Goal: Task Accomplishment & Management: Complete application form

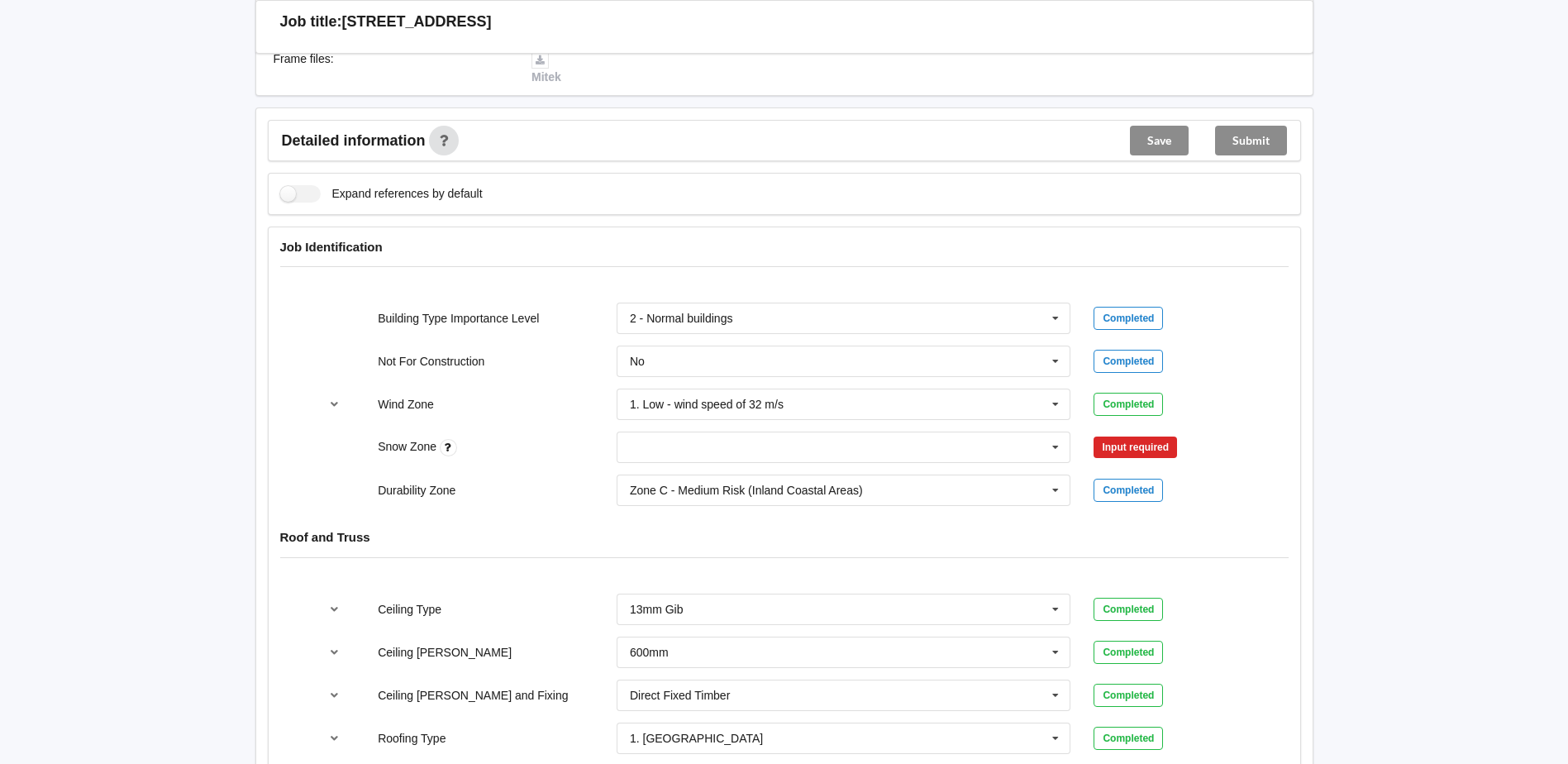
scroll to position [661, 0]
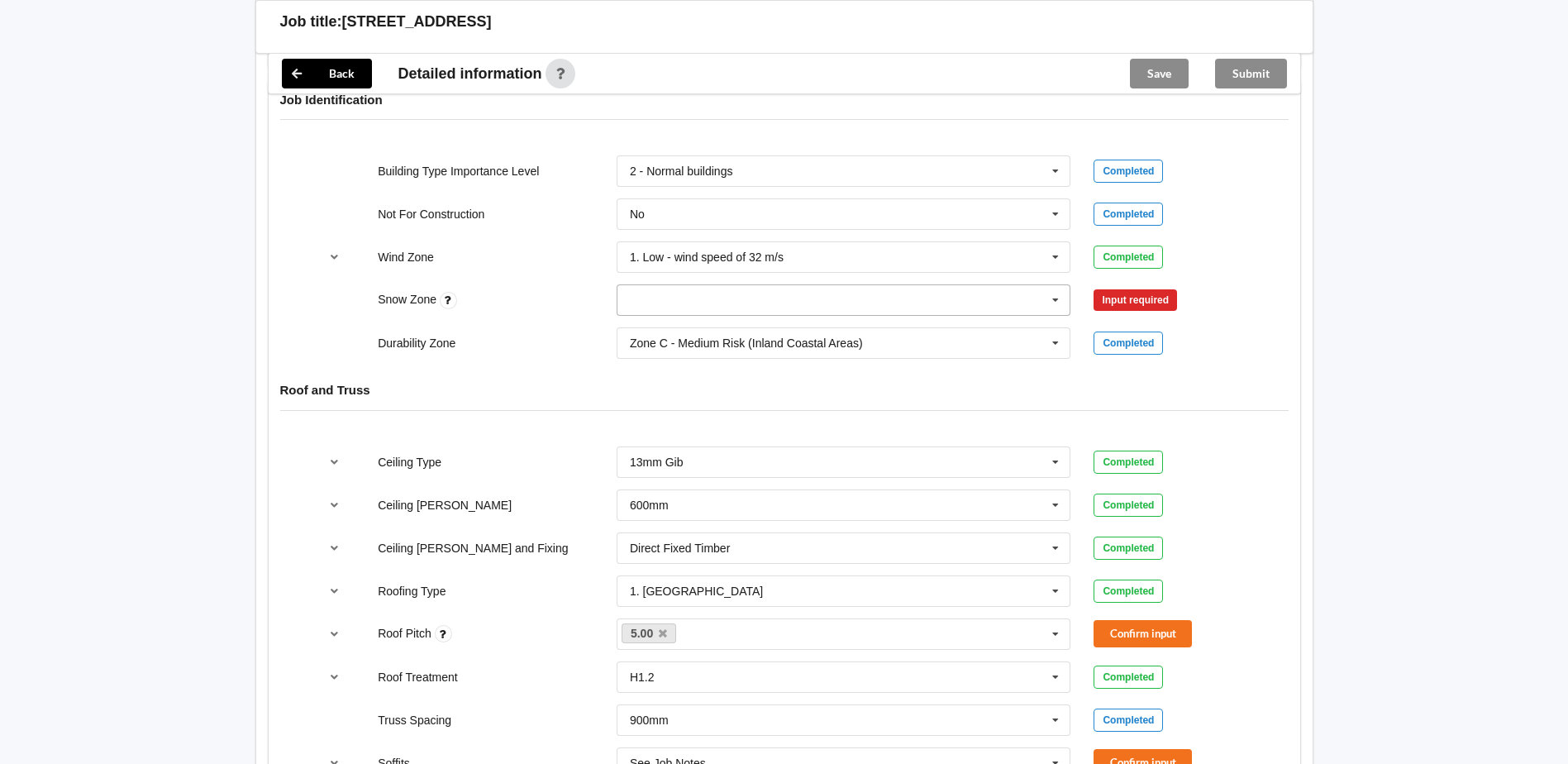
click at [1055, 315] on icon at bounding box center [1055, 300] width 25 height 30
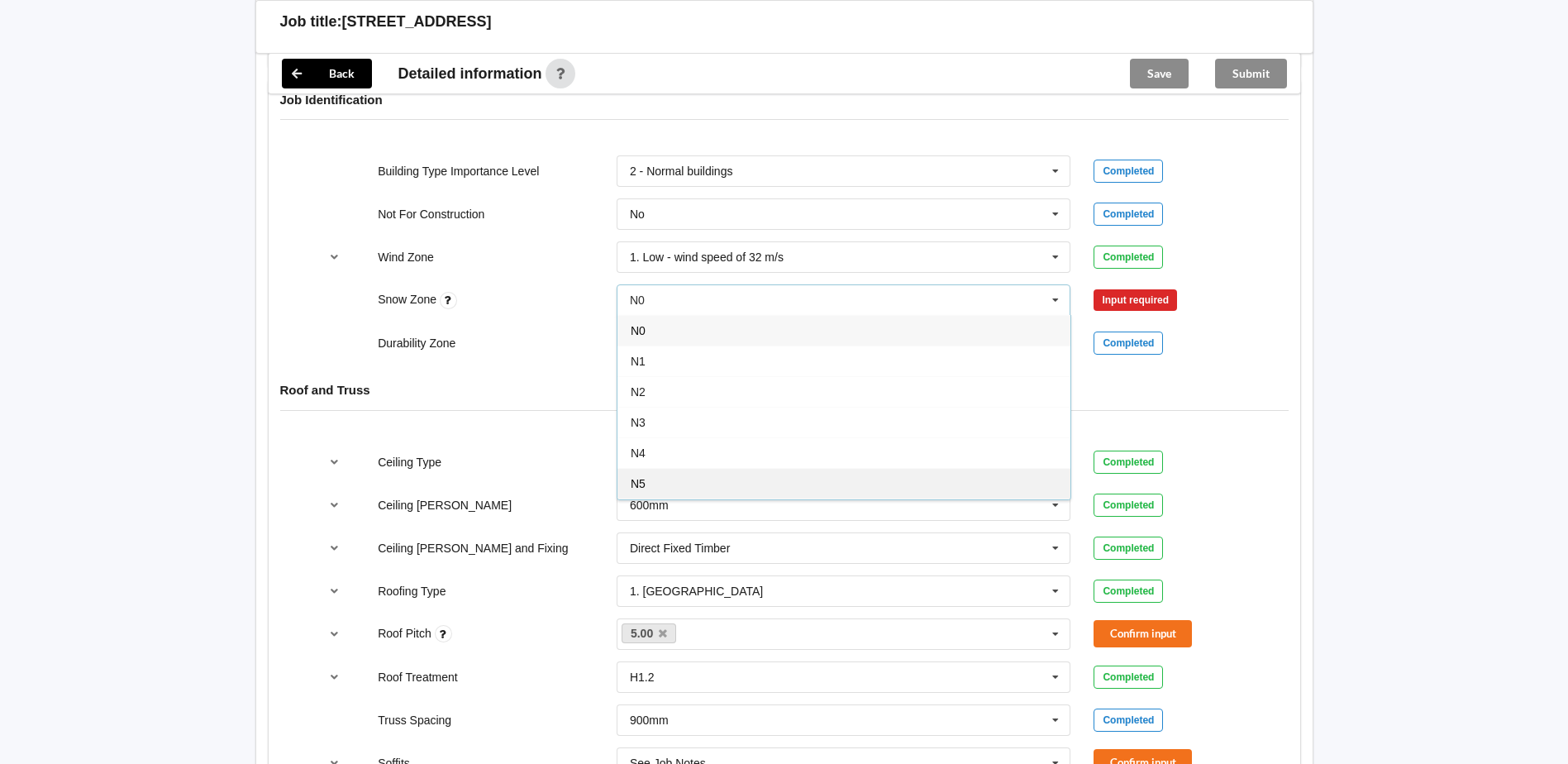
click at [713, 499] on div "N5" at bounding box center [844, 482] width 453 height 30
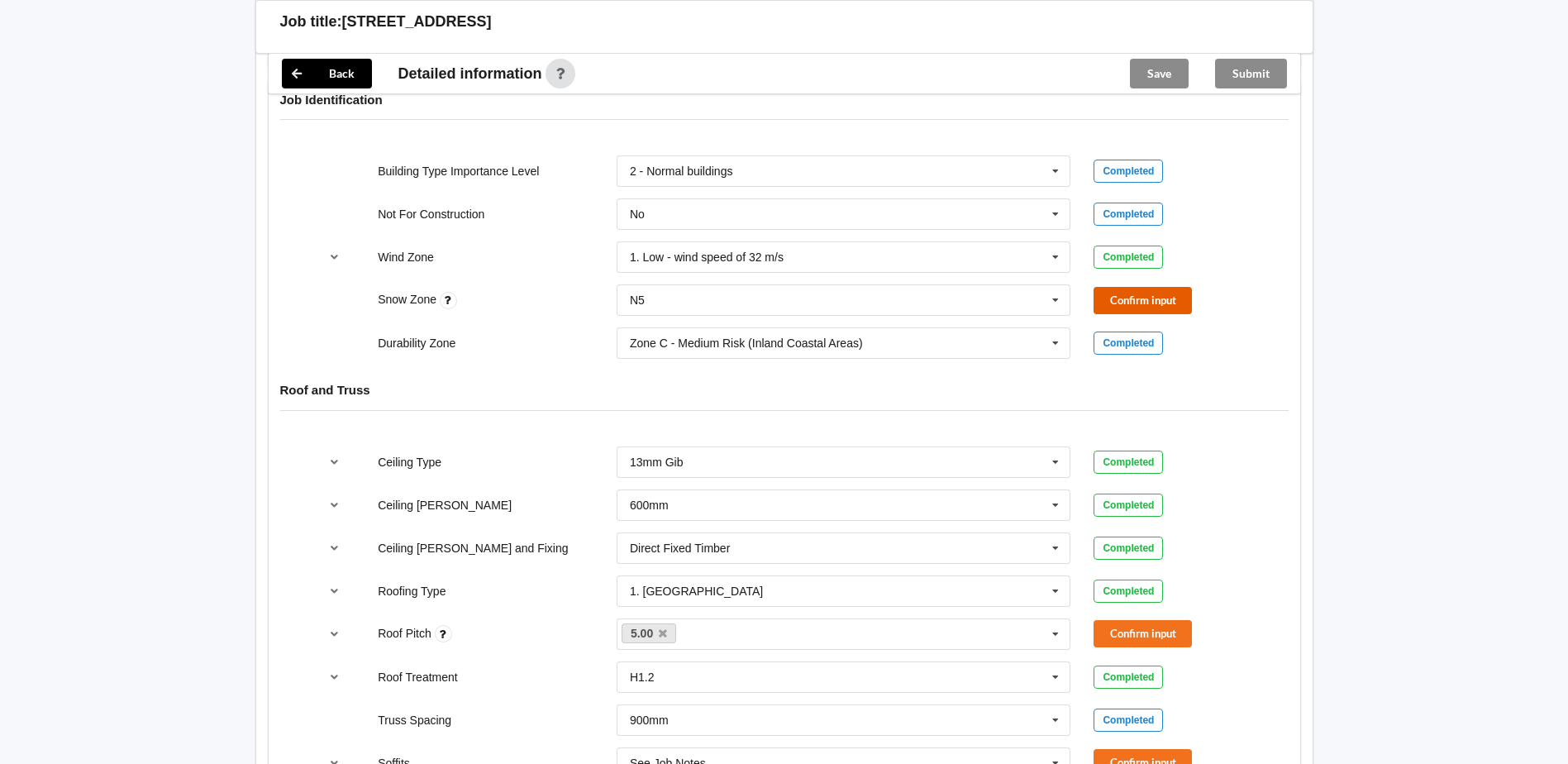
click at [1135, 315] on button "Confirm input" at bounding box center [1143, 301] width 98 height 28
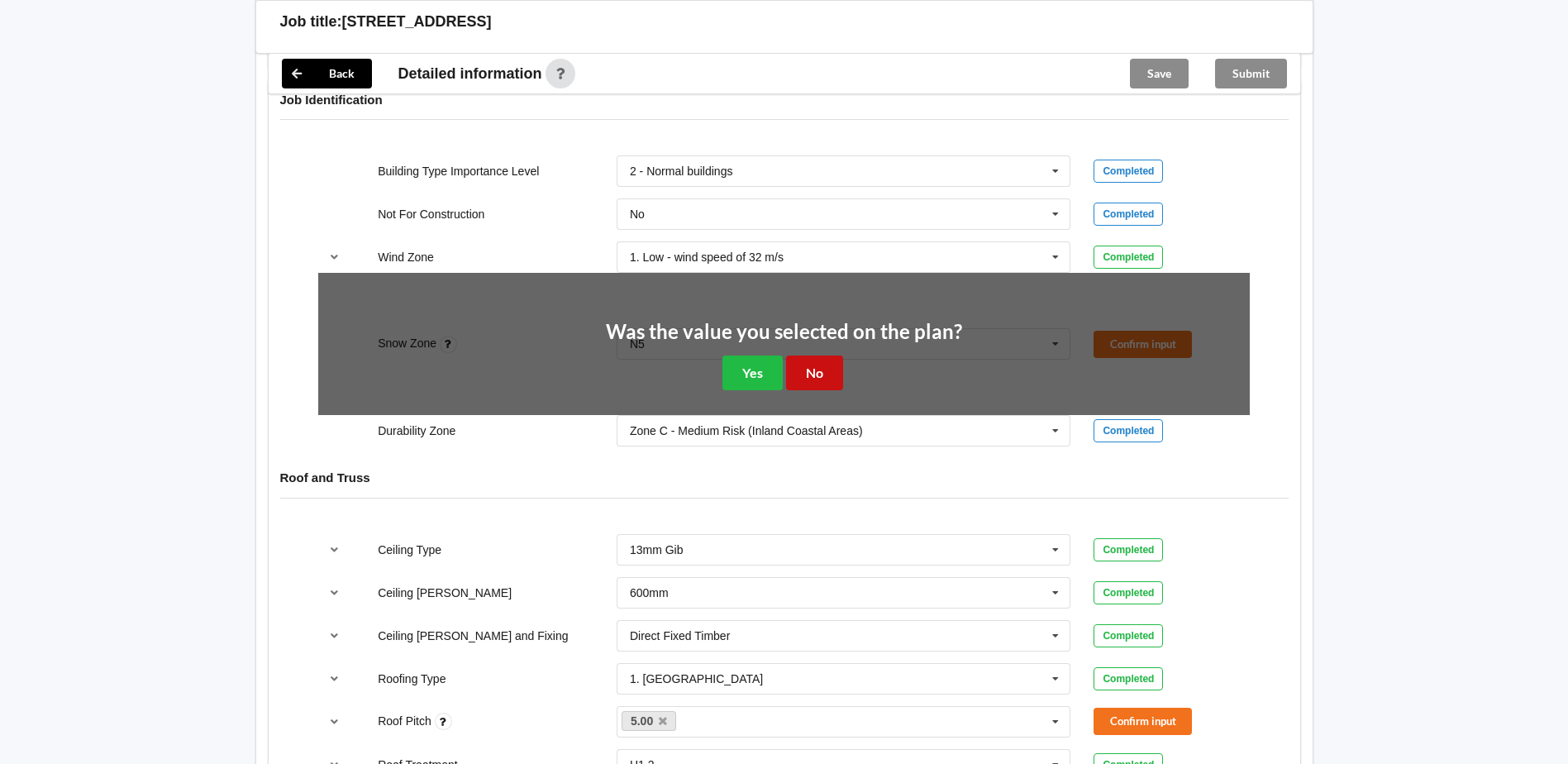
drag, startPoint x: 828, startPoint y: 429, endPoint x: 878, endPoint y: 419, distance: 51.0
click at [863, 438] on div "Was the value you selected on the plan? Yes No" at bounding box center [784, 355] width 931 height 165
click at [806, 390] on button "No" at bounding box center [815, 372] width 57 height 34
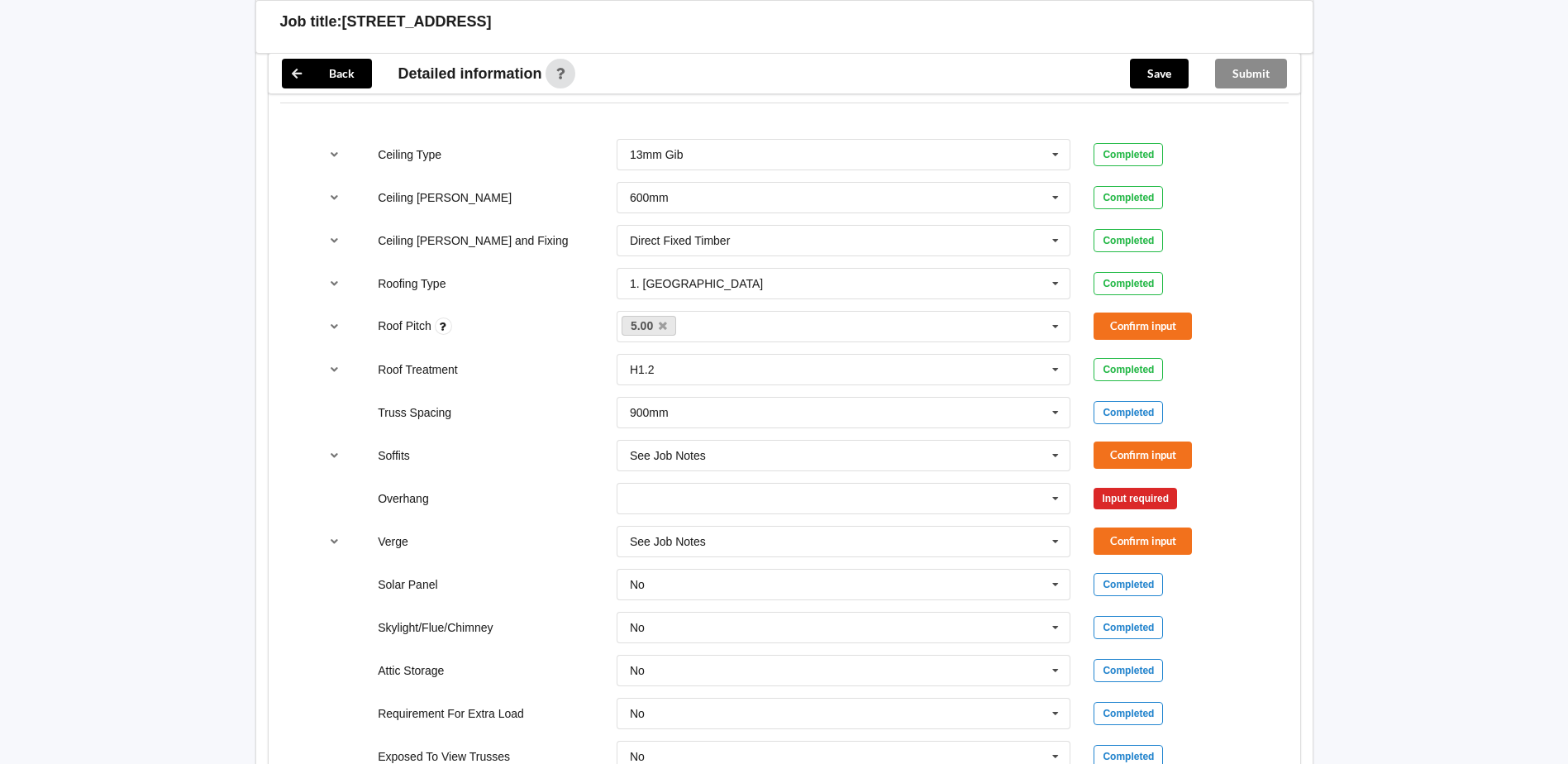
scroll to position [992, 0]
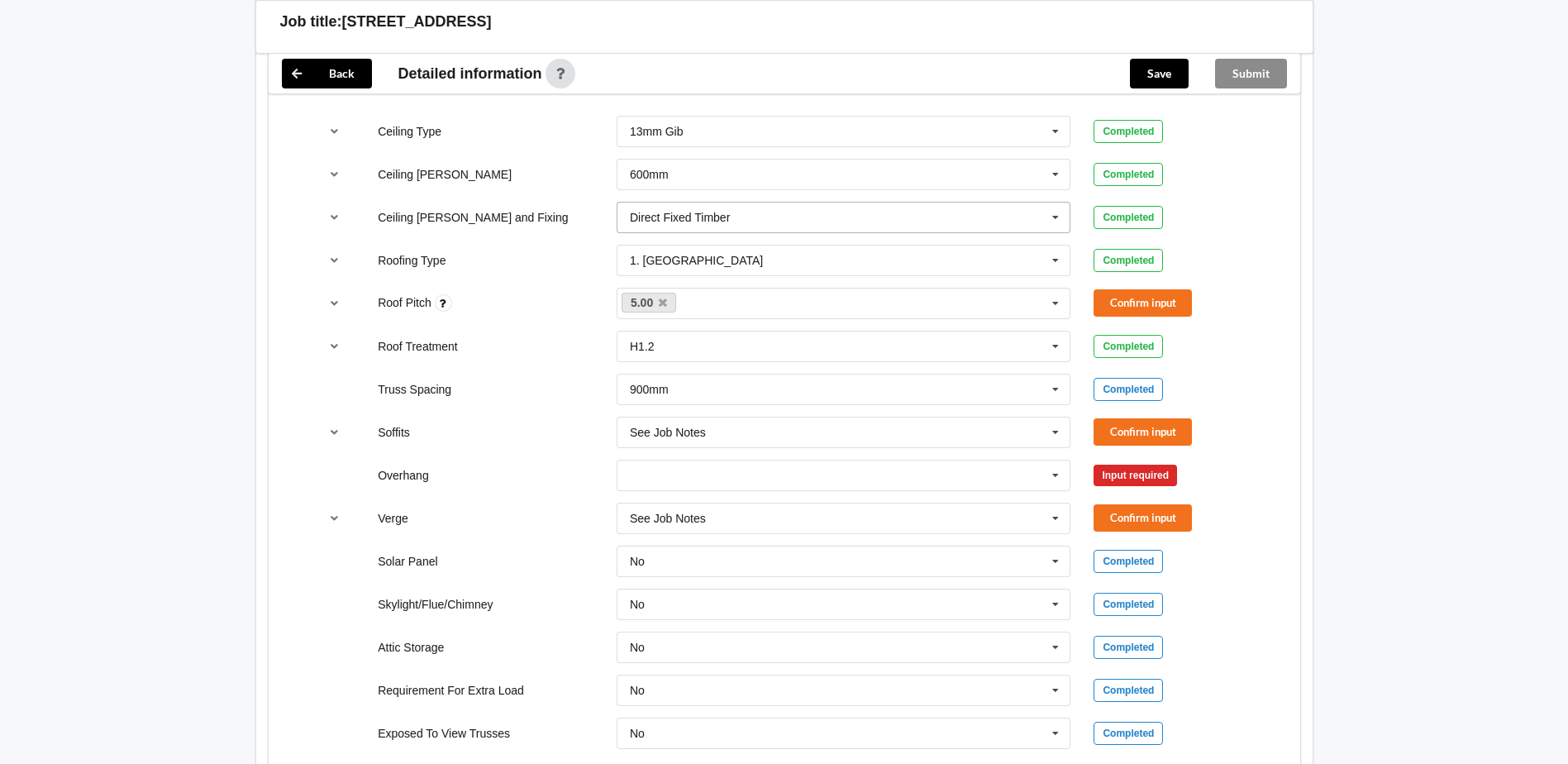
click at [1054, 233] on icon at bounding box center [1055, 217] width 25 height 30
click at [831, 385] on div "Suspended - Metal on clips or Grid" at bounding box center [844, 369] width 453 height 30
click at [1150, 231] on button "Confirm input" at bounding box center [1143, 217] width 98 height 28
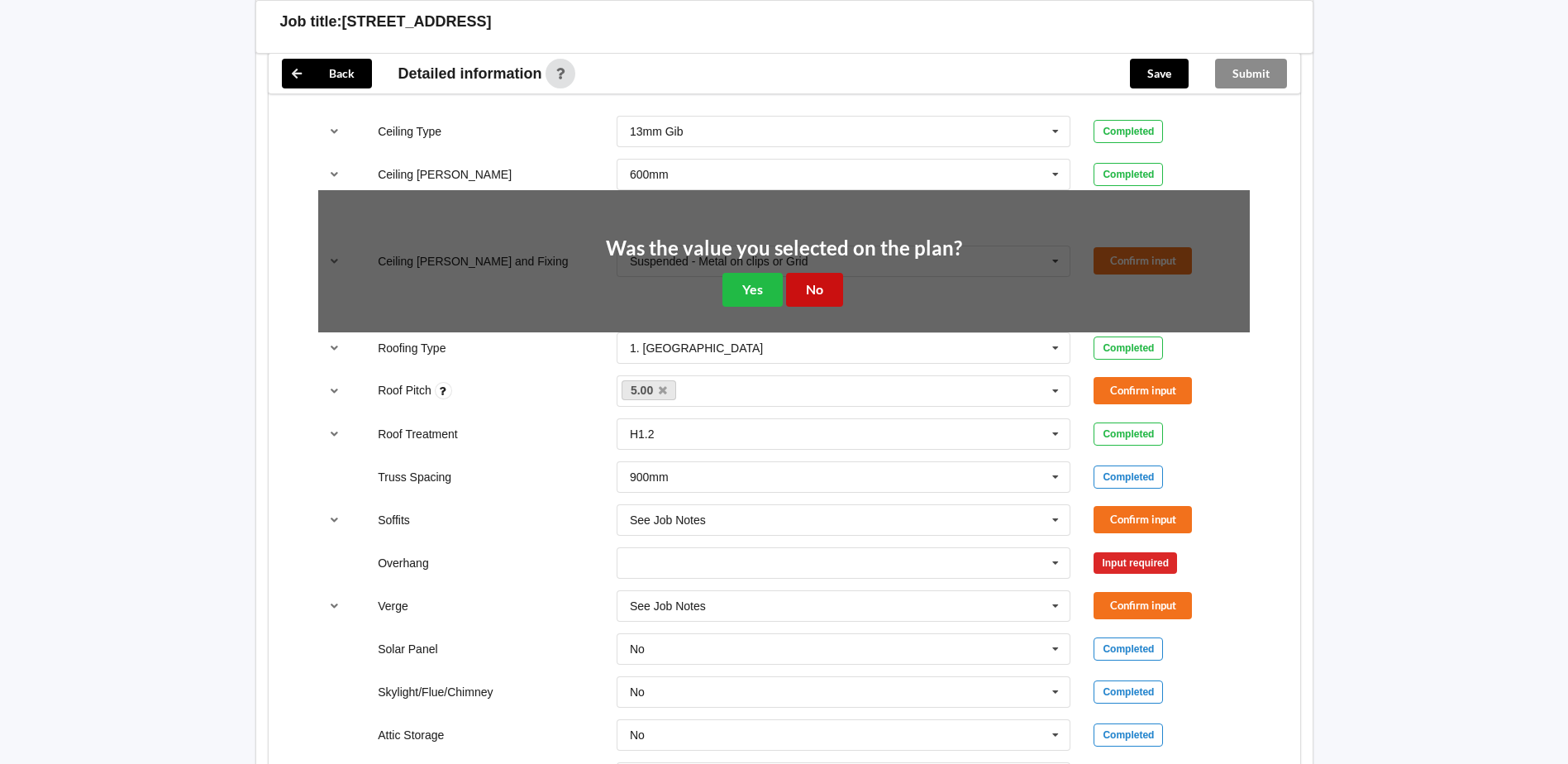
click at [815, 307] on button "No" at bounding box center [815, 290] width 57 height 34
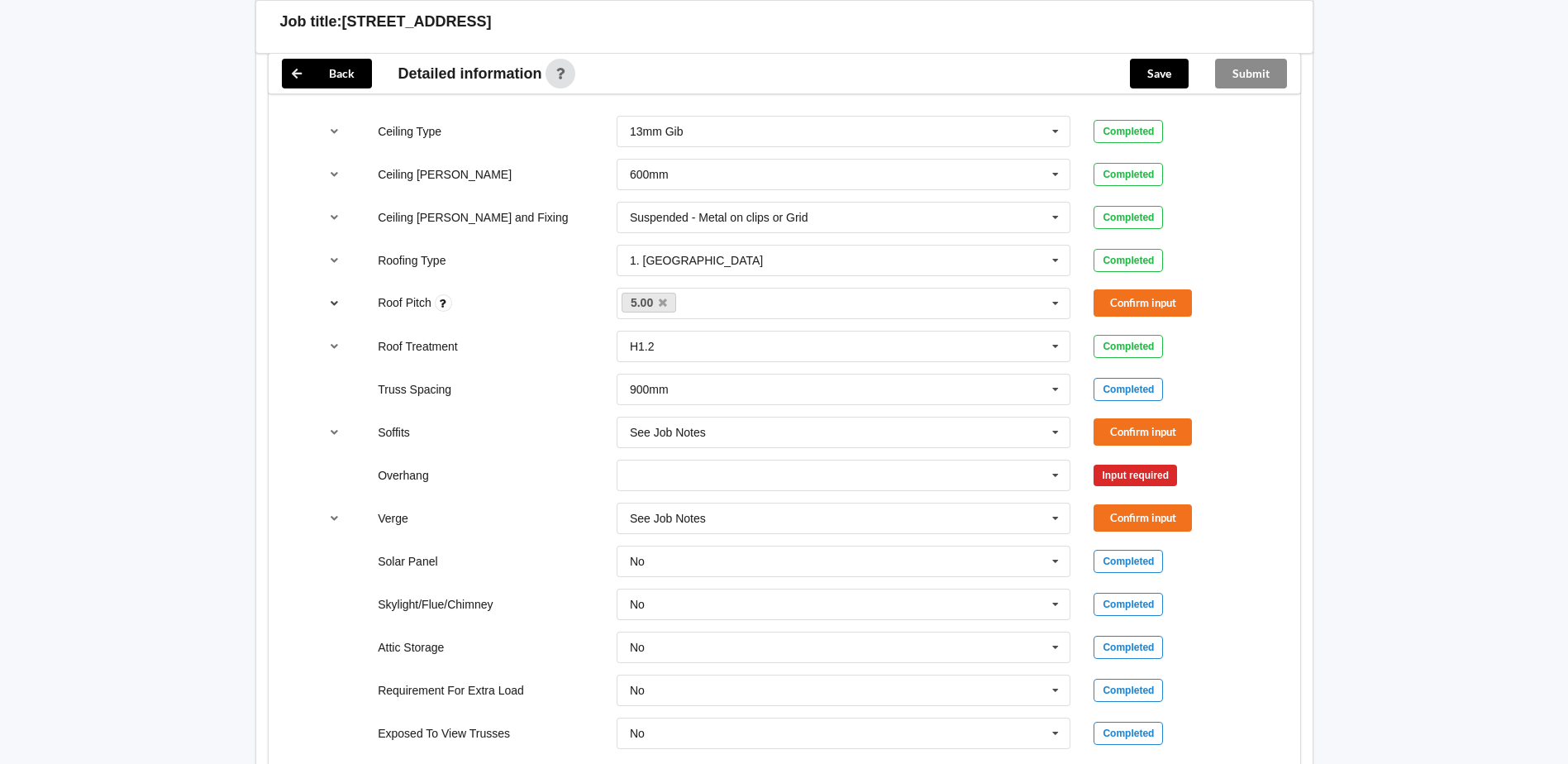
click at [332, 308] on icon "reference-toggle" at bounding box center [334, 302] width 14 height 10
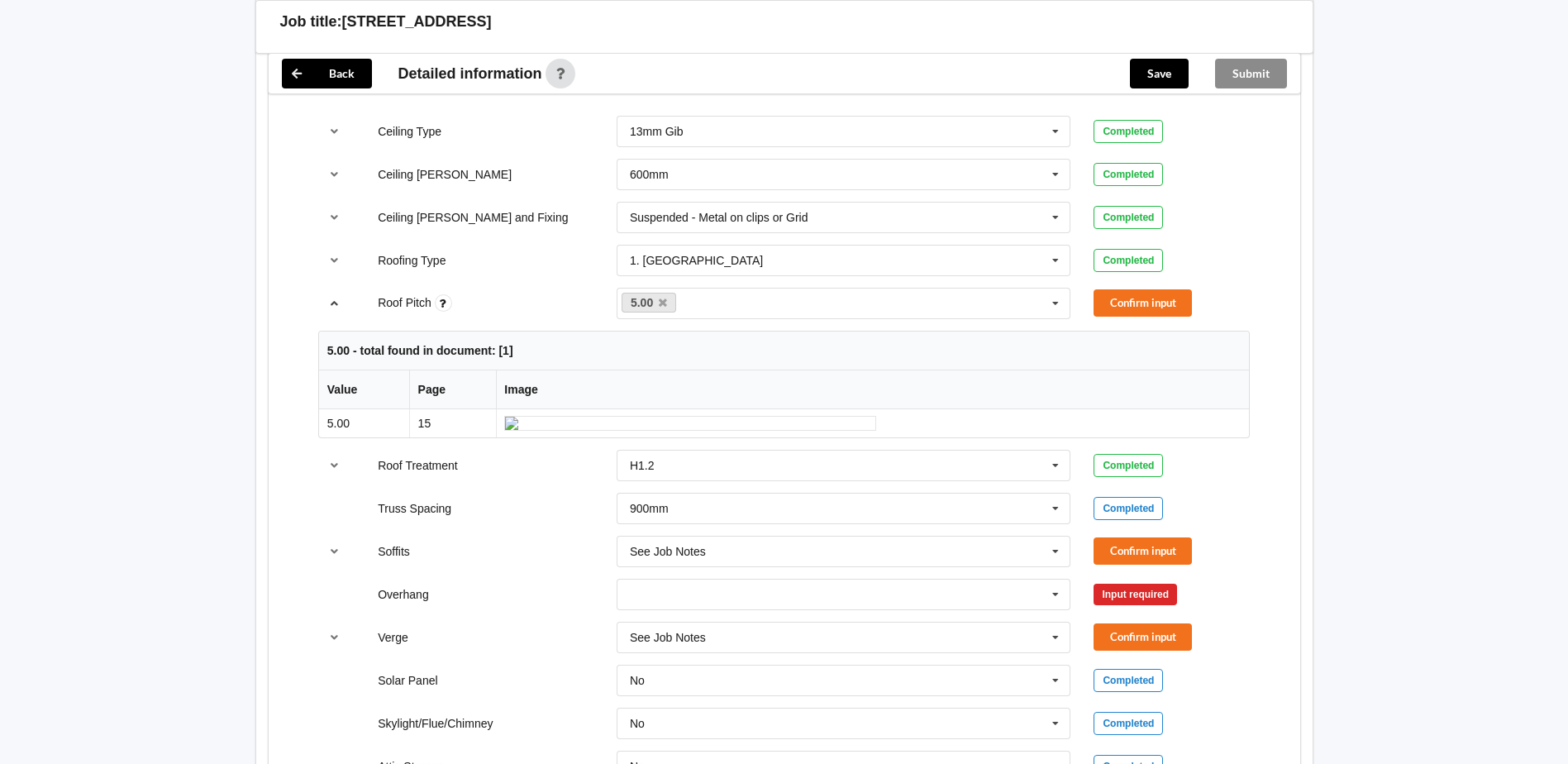
click at [332, 308] on icon "reference-toggle" at bounding box center [334, 302] width 14 height 10
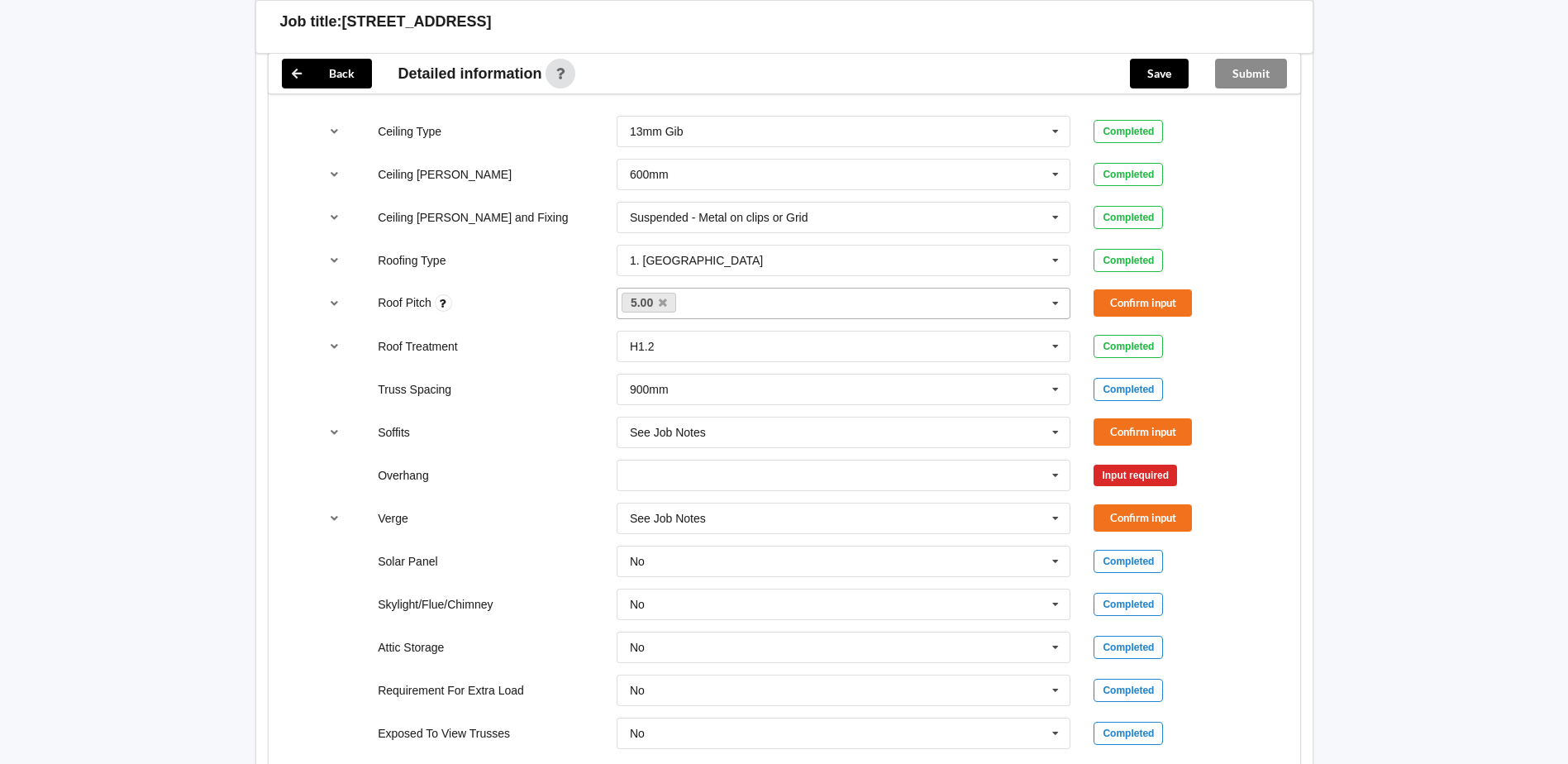
click at [660, 309] on icon at bounding box center [663, 302] width 9 height 10
click at [660, 319] on div "5.00 None" at bounding box center [844, 303] width 454 height 31
type input "12"
click at [664, 341] on b "12" at bounding box center [657, 334] width 13 height 13
click at [1112, 316] on button "Confirm input" at bounding box center [1143, 303] width 98 height 28
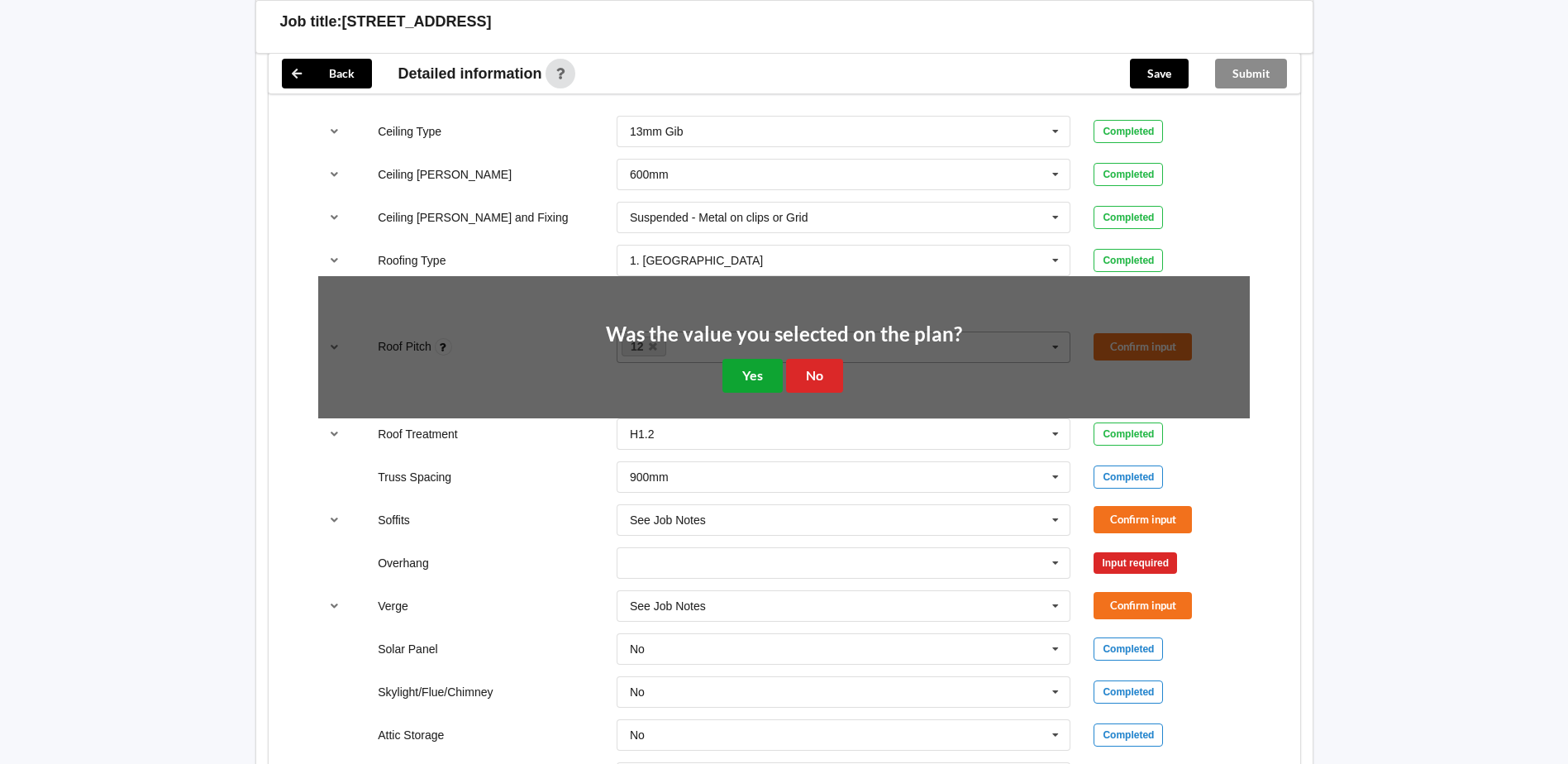
click at [746, 392] on button "Yes" at bounding box center [752, 375] width 60 height 34
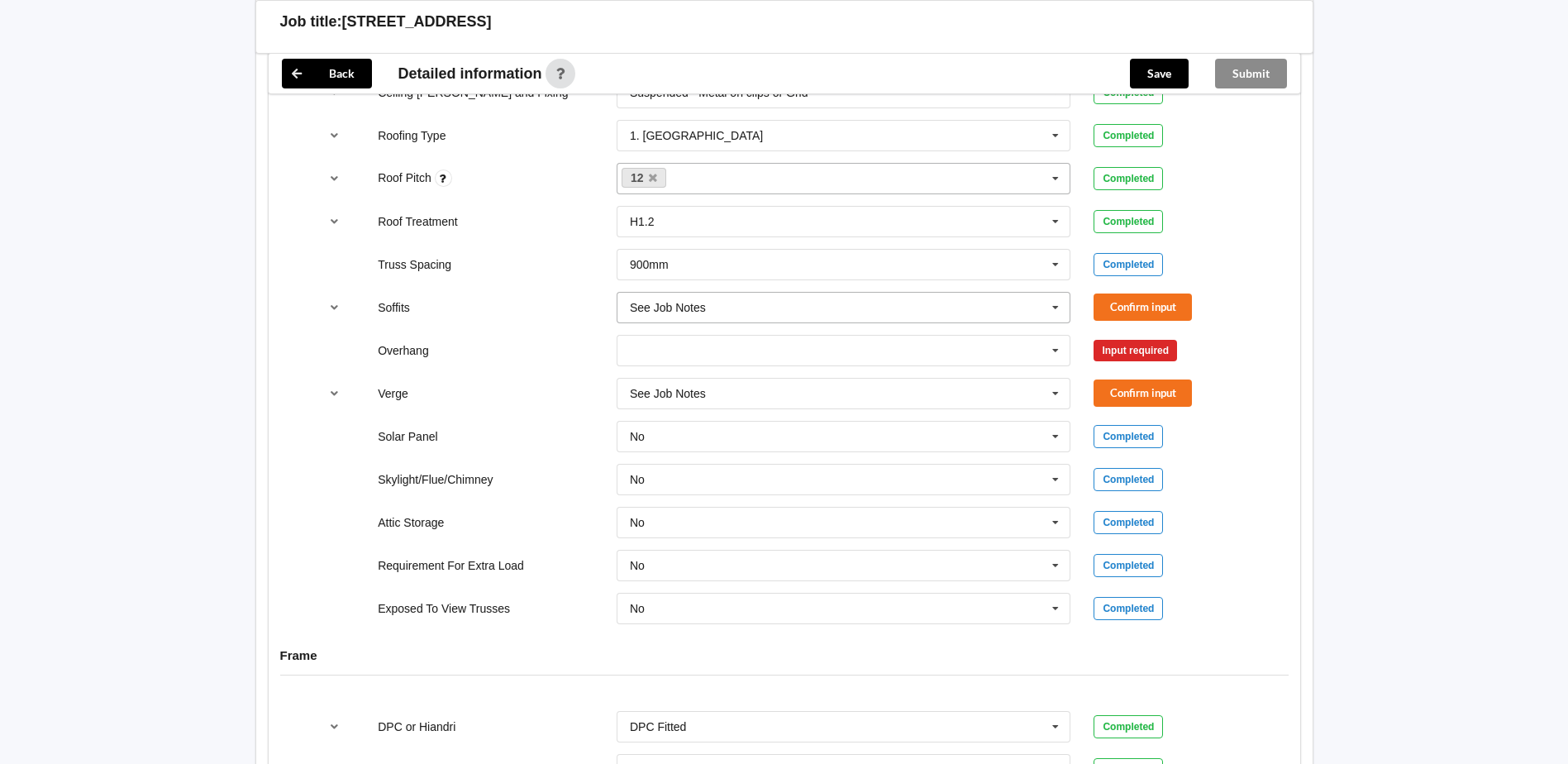
scroll to position [1157, 0]
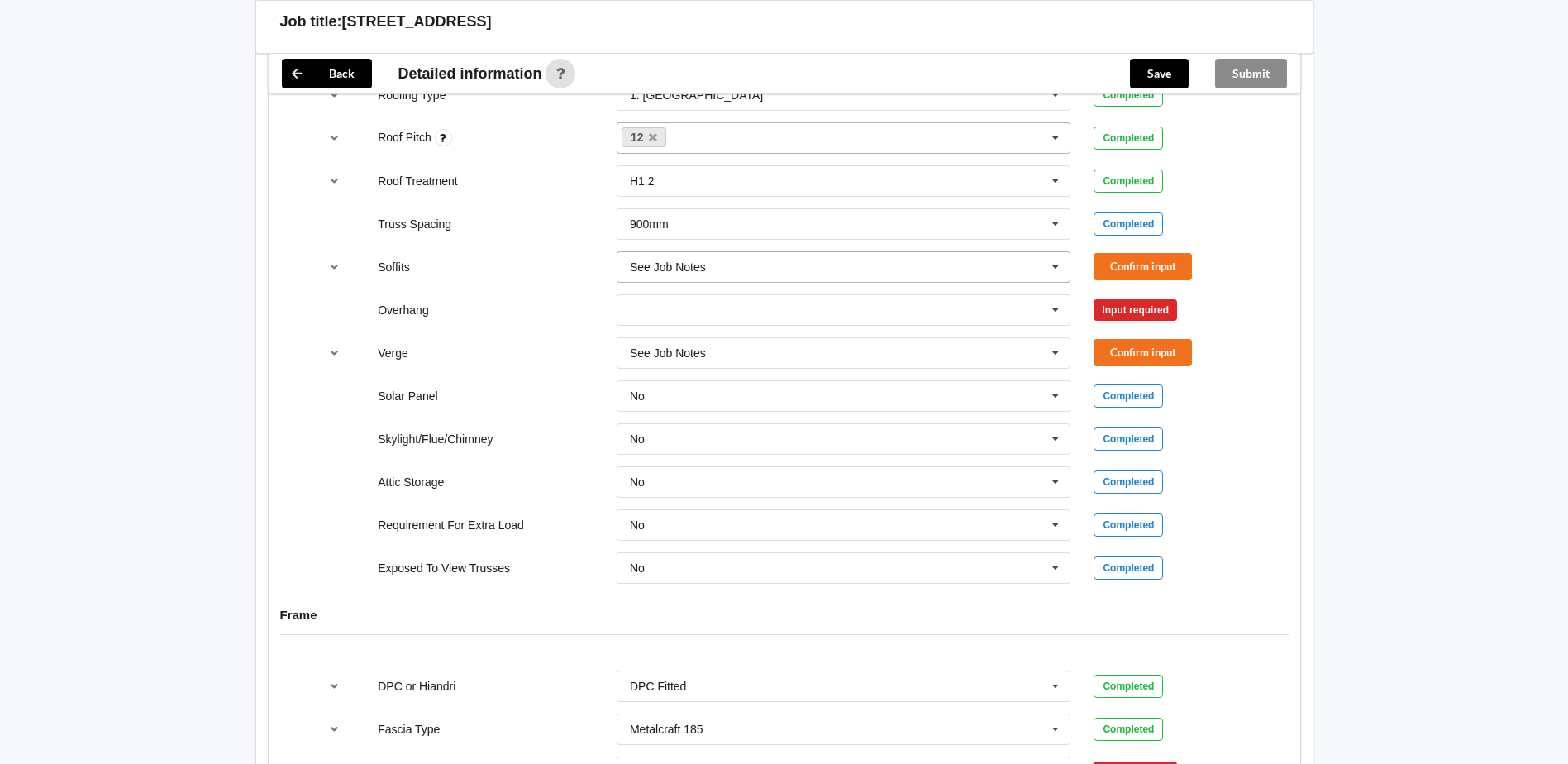
click at [1050, 283] on icon at bounding box center [1055, 267] width 25 height 30
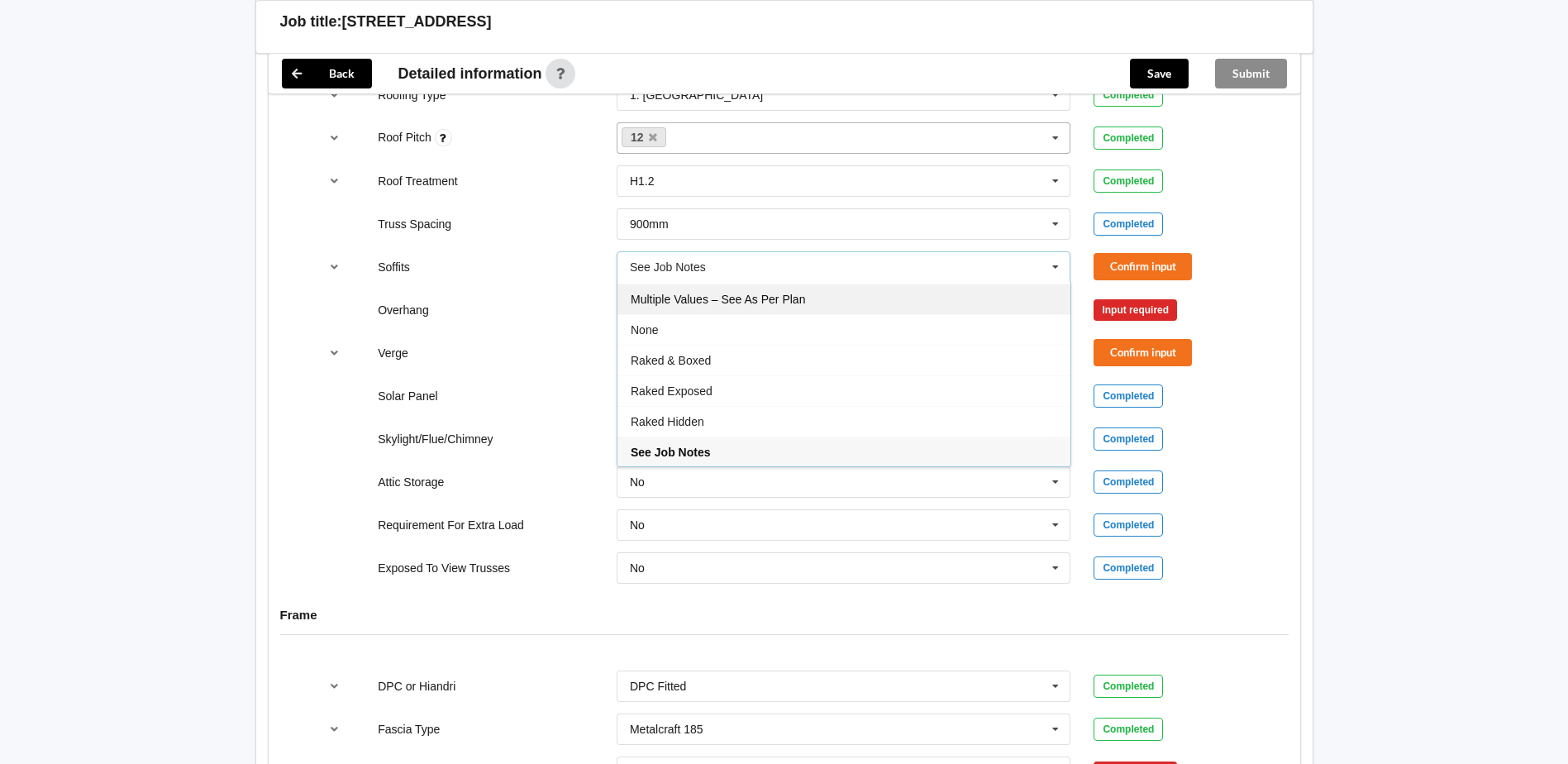
click at [727, 306] on span "Multiple Values – See As Per Plan" at bounding box center [718, 299] width 175 height 13
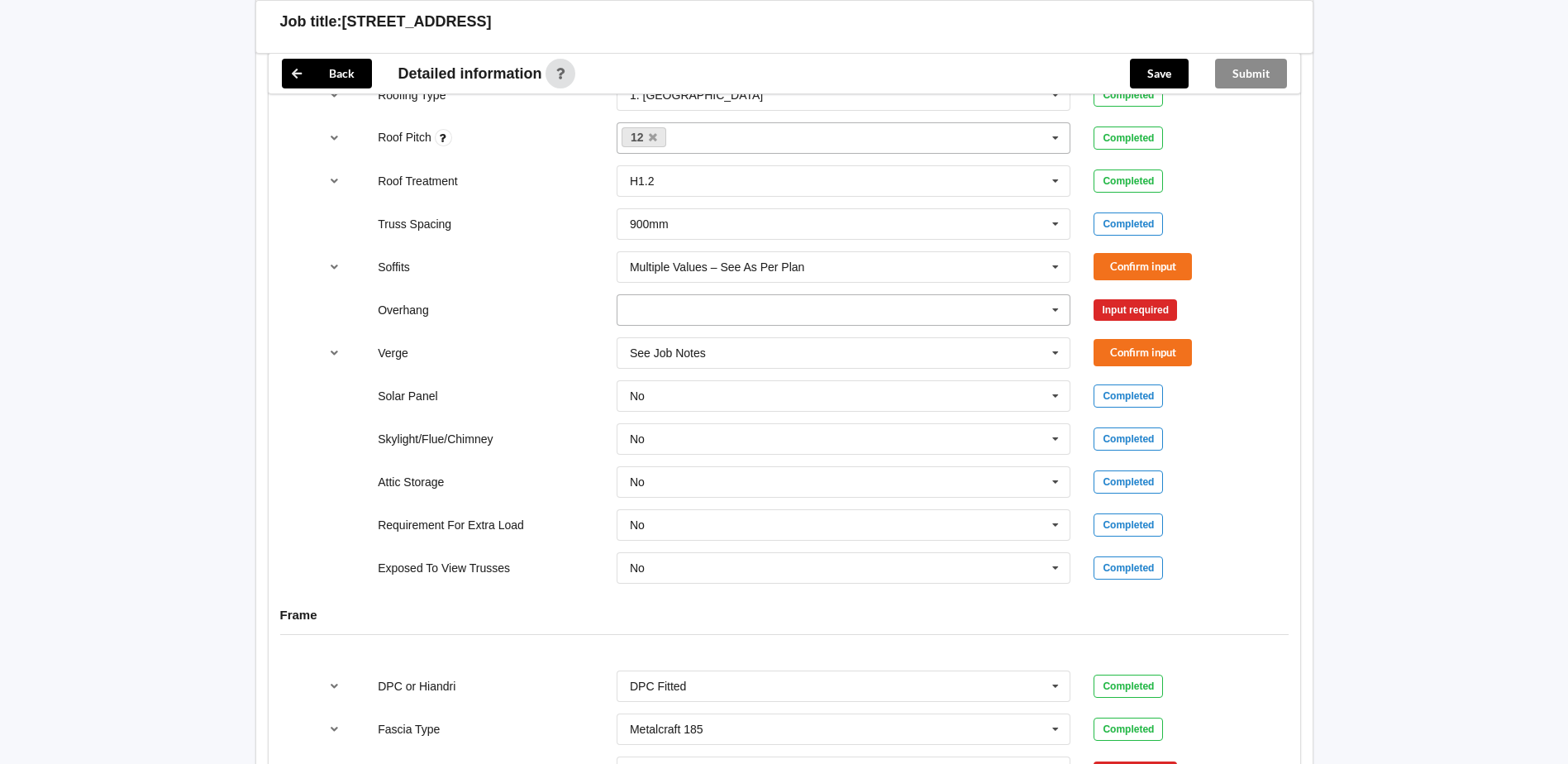
click at [1054, 326] on icon at bounding box center [1055, 310] width 25 height 30
click at [771, 469] on span "Multiple Values – See As Per Plan" at bounding box center [718, 462] width 175 height 13
click at [1051, 369] on icon at bounding box center [1055, 353] width 25 height 30
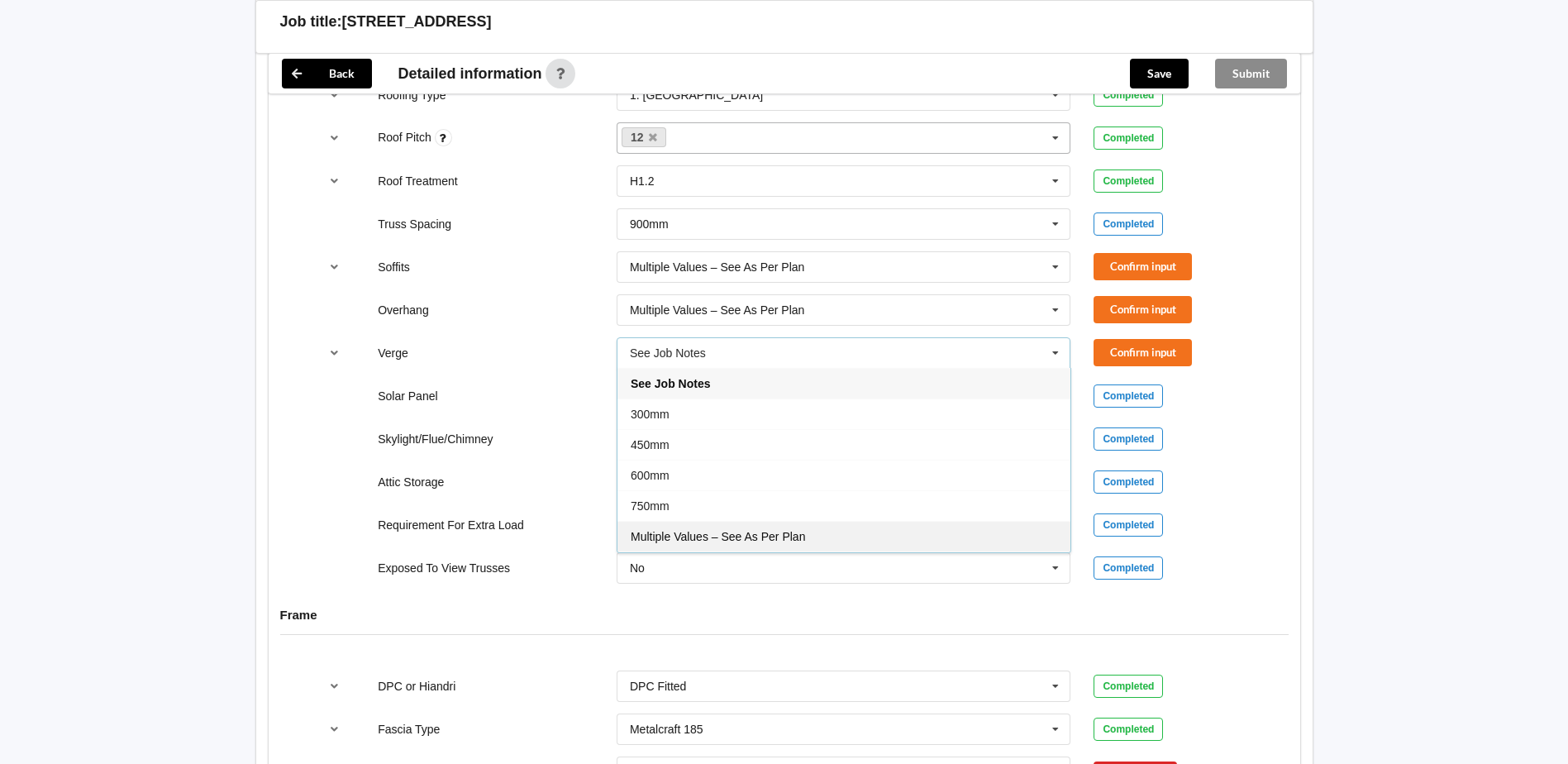
click at [777, 543] on span "Multiple Values – See As Per Plan" at bounding box center [718, 536] width 175 height 13
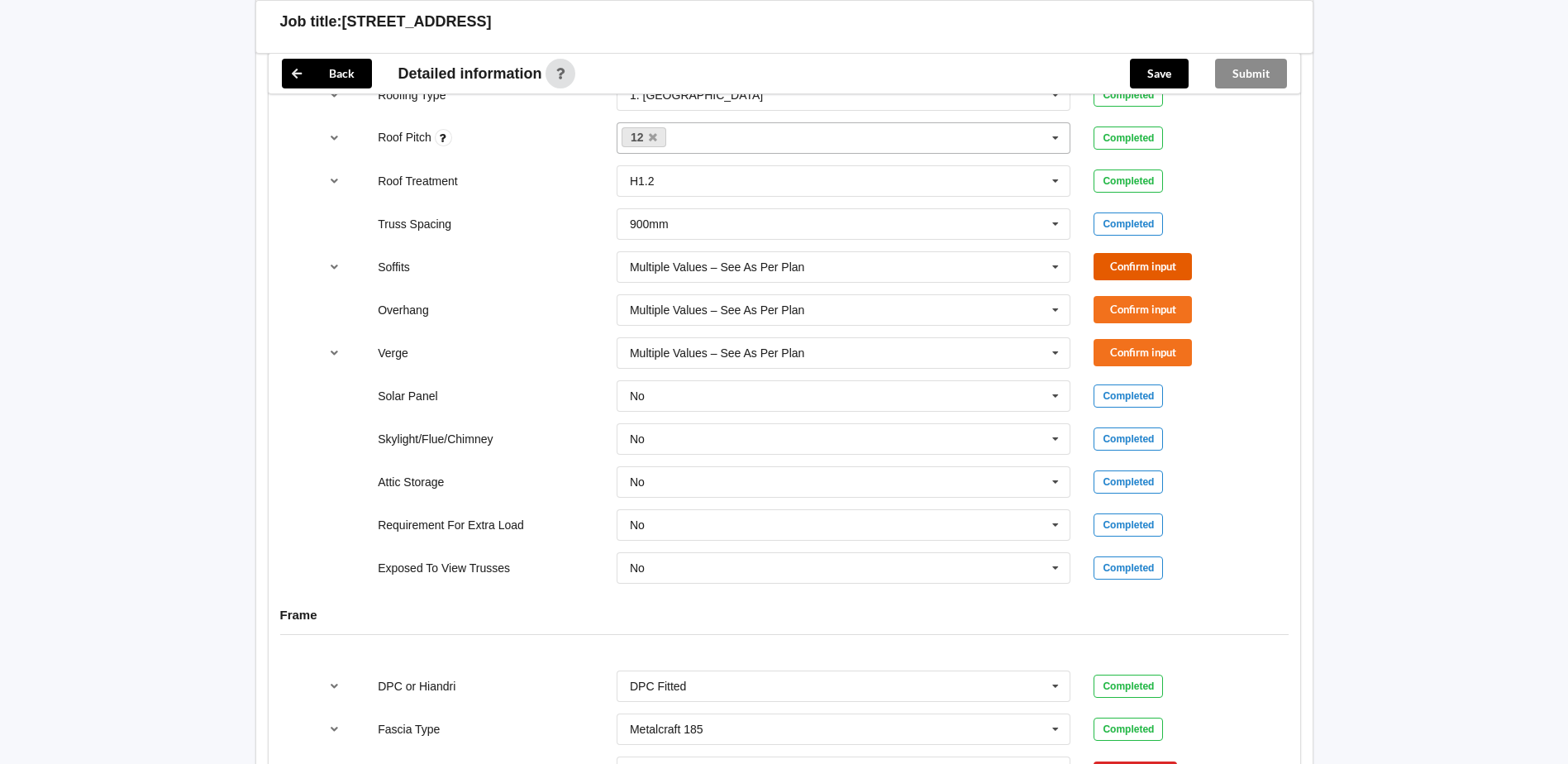
click at [1127, 280] on button "Confirm input" at bounding box center [1143, 267] width 98 height 28
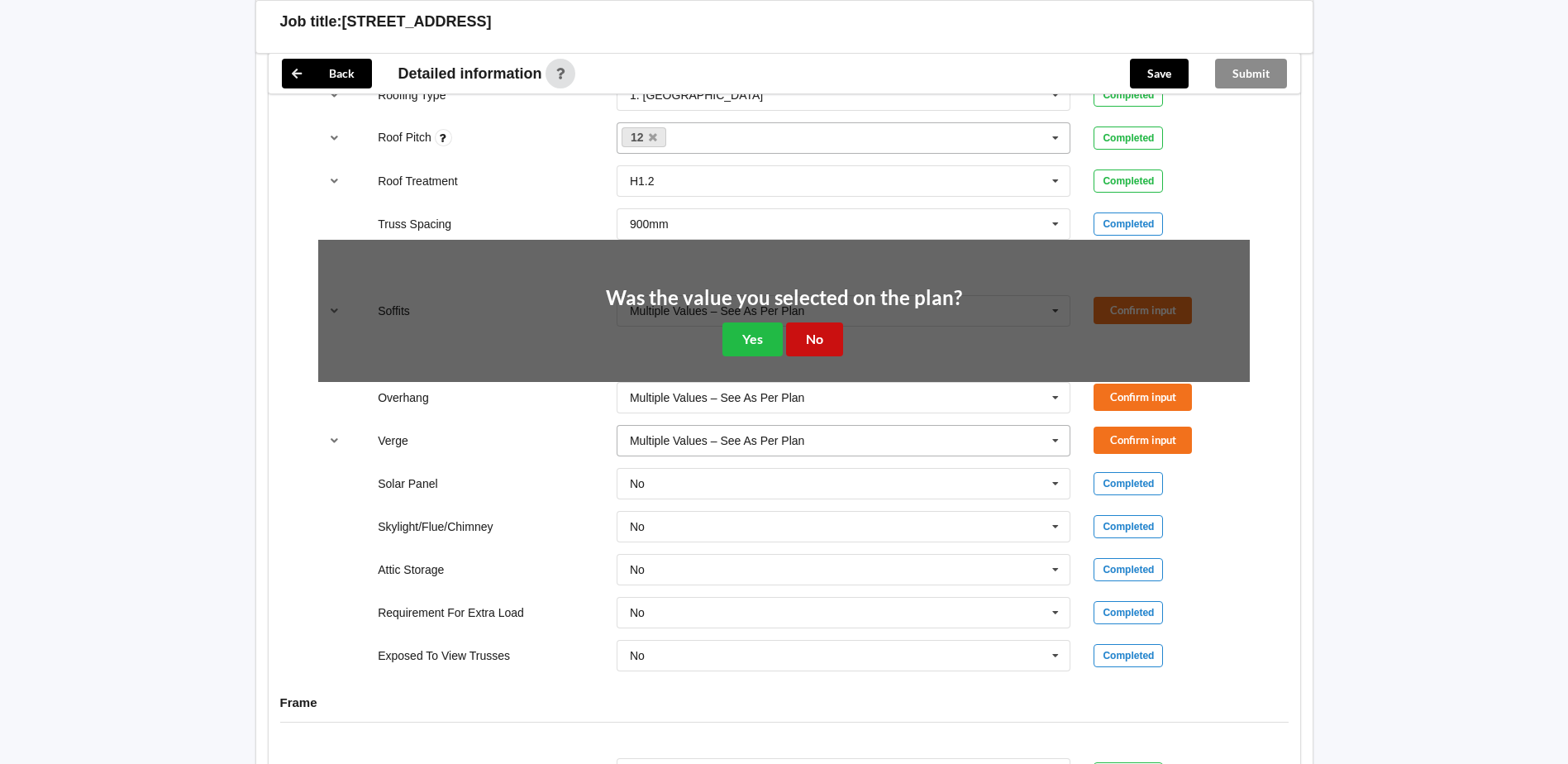
drag, startPoint x: 812, startPoint y: 393, endPoint x: 841, endPoint y: 389, distance: 29.3
click at [816, 356] on button "No" at bounding box center [815, 339] width 57 height 34
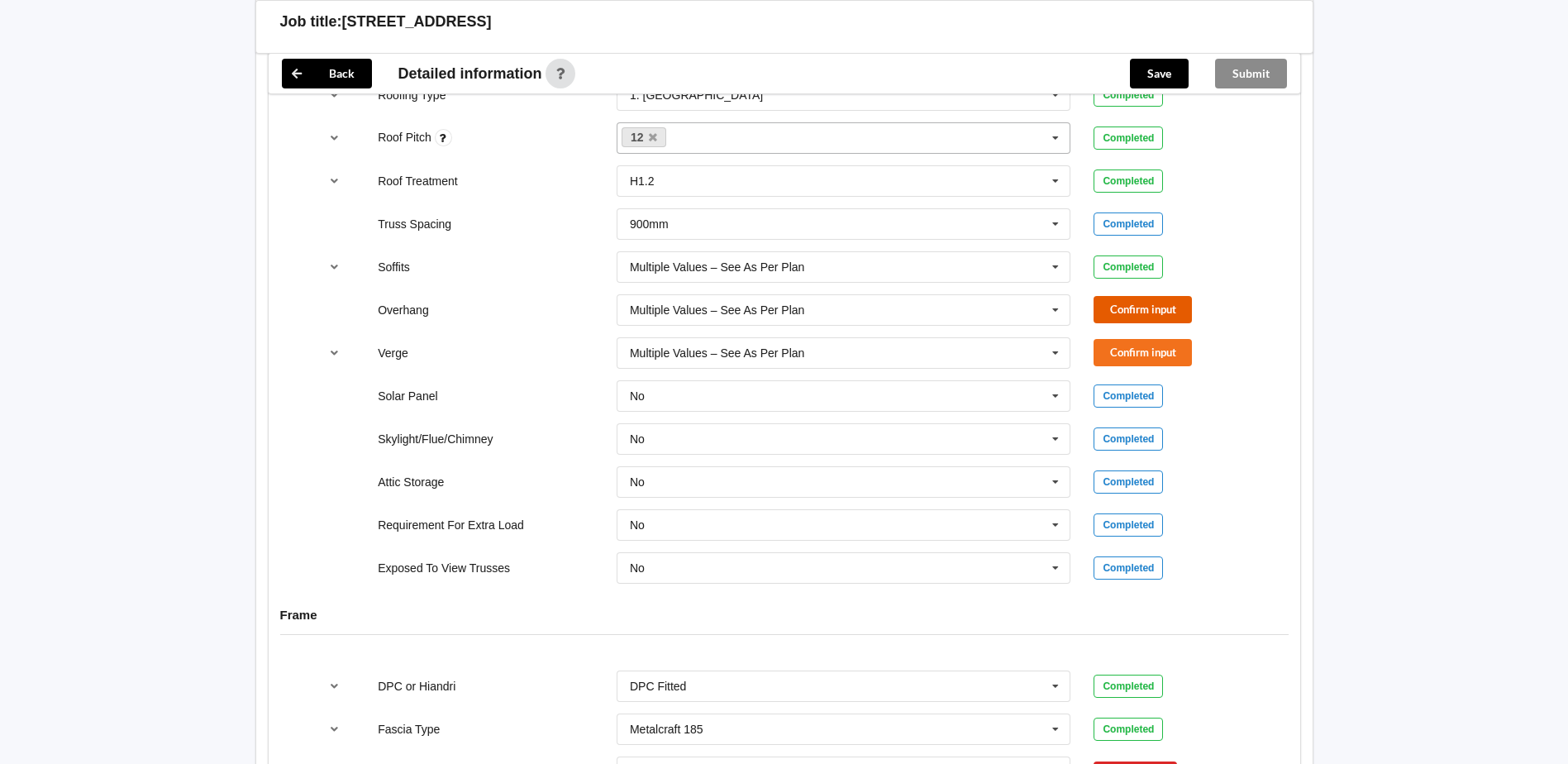
click at [1107, 323] on button "Confirm input" at bounding box center [1143, 309] width 98 height 28
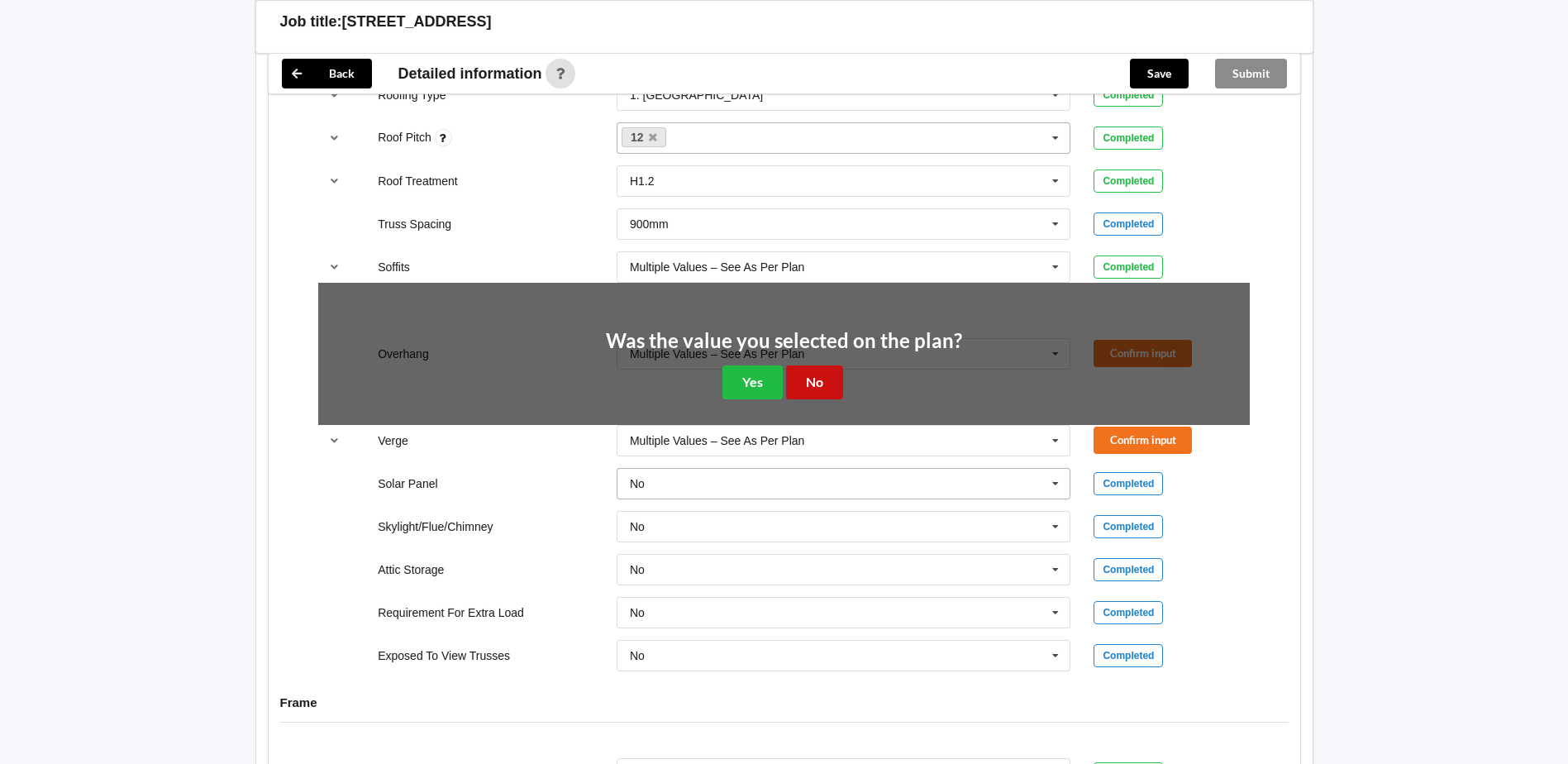
drag, startPoint x: 803, startPoint y: 438, endPoint x: 822, endPoint y: 440, distance: 19.1
click at [806, 399] on button "No" at bounding box center [815, 382] width 57 height 34
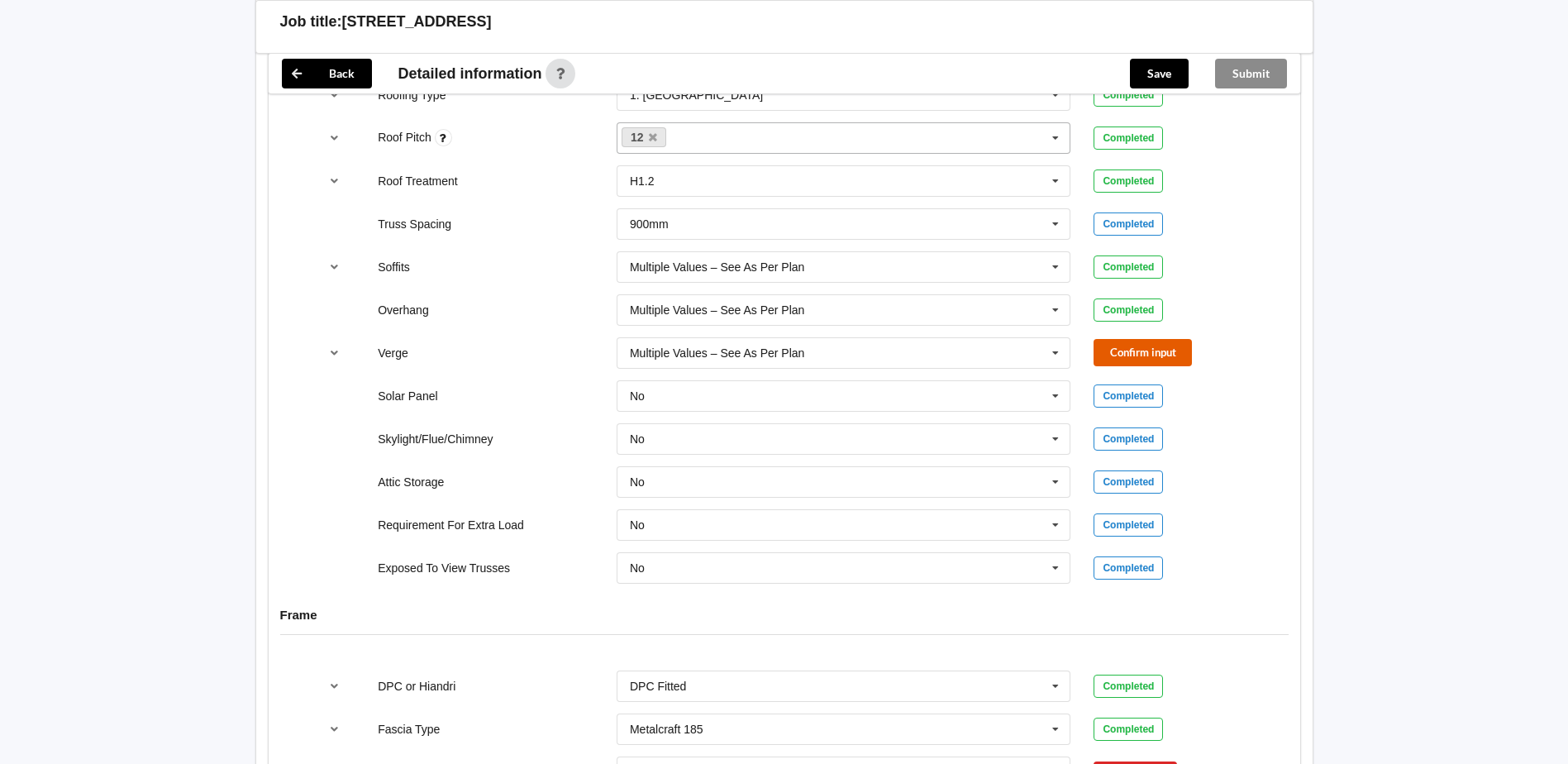
click at [1095, 366] on button "Confirm input" at bounding box center [1143, 353] width 98 height 28
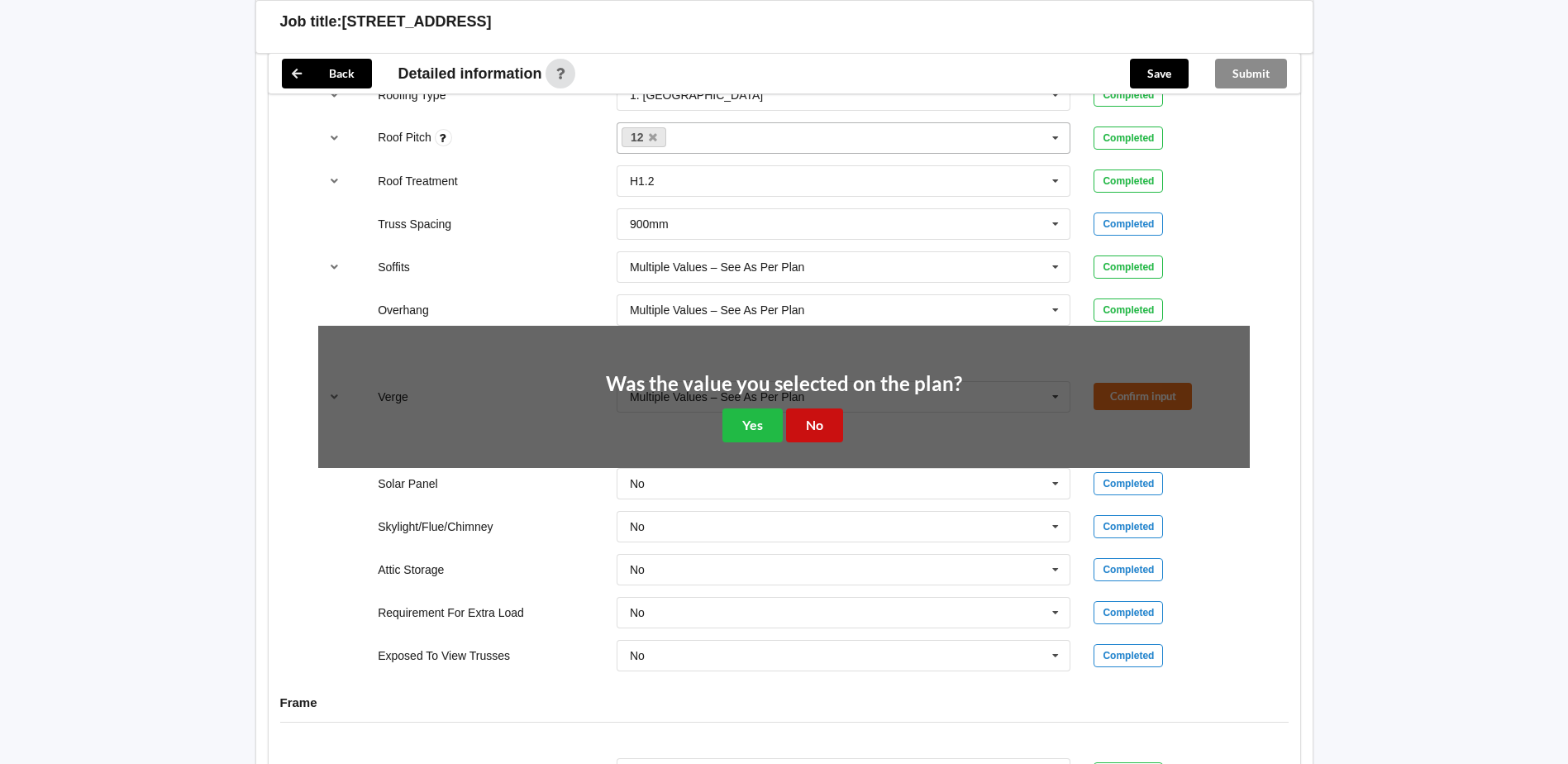
click at [835, 442] on button "No" at bounding box center [815, 425] width 57 height 34
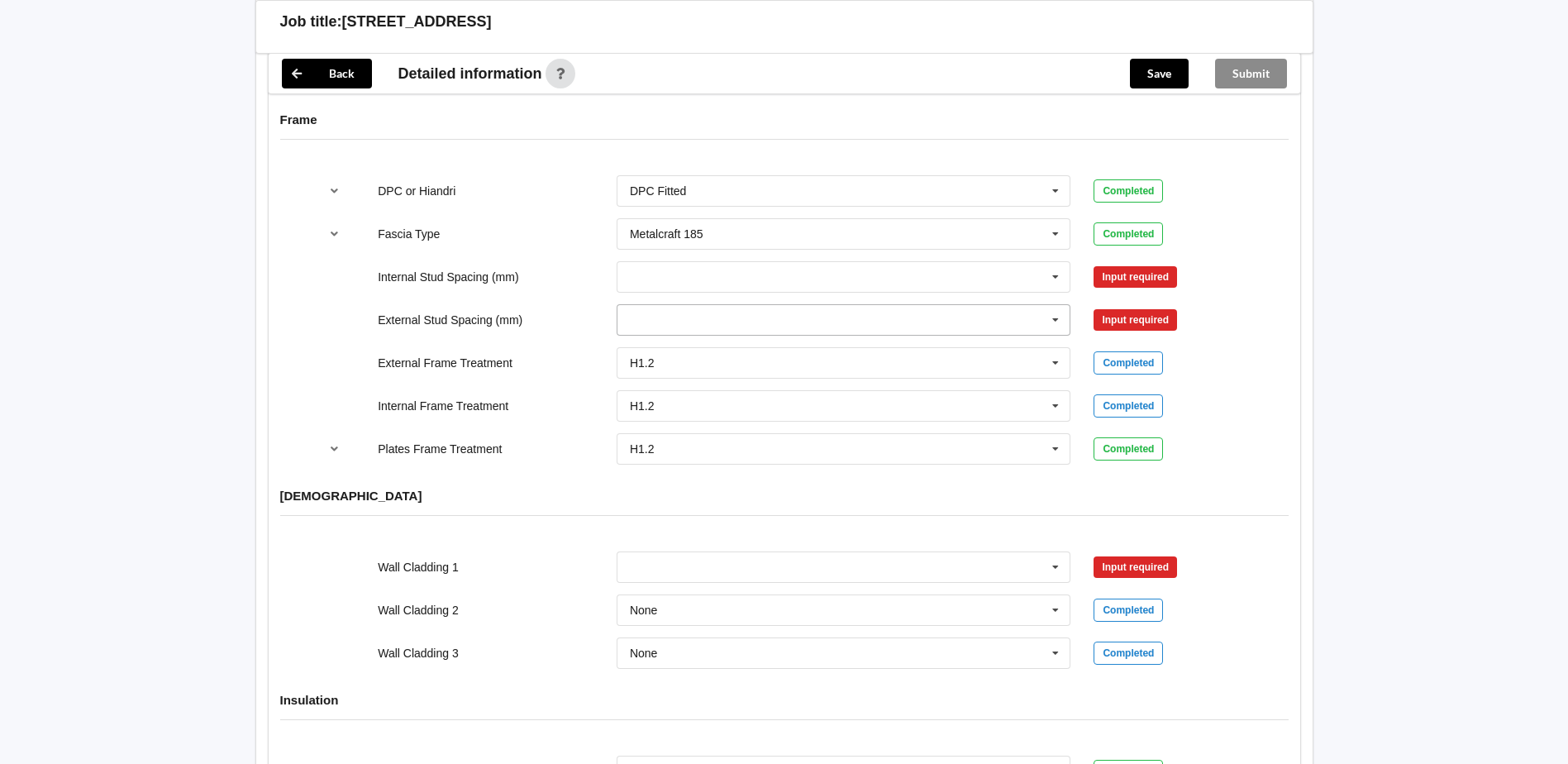
scroll to position [1653, 0]
click at [1054, 292] on icon at bounding box center [1055, 276] width 25 height 30
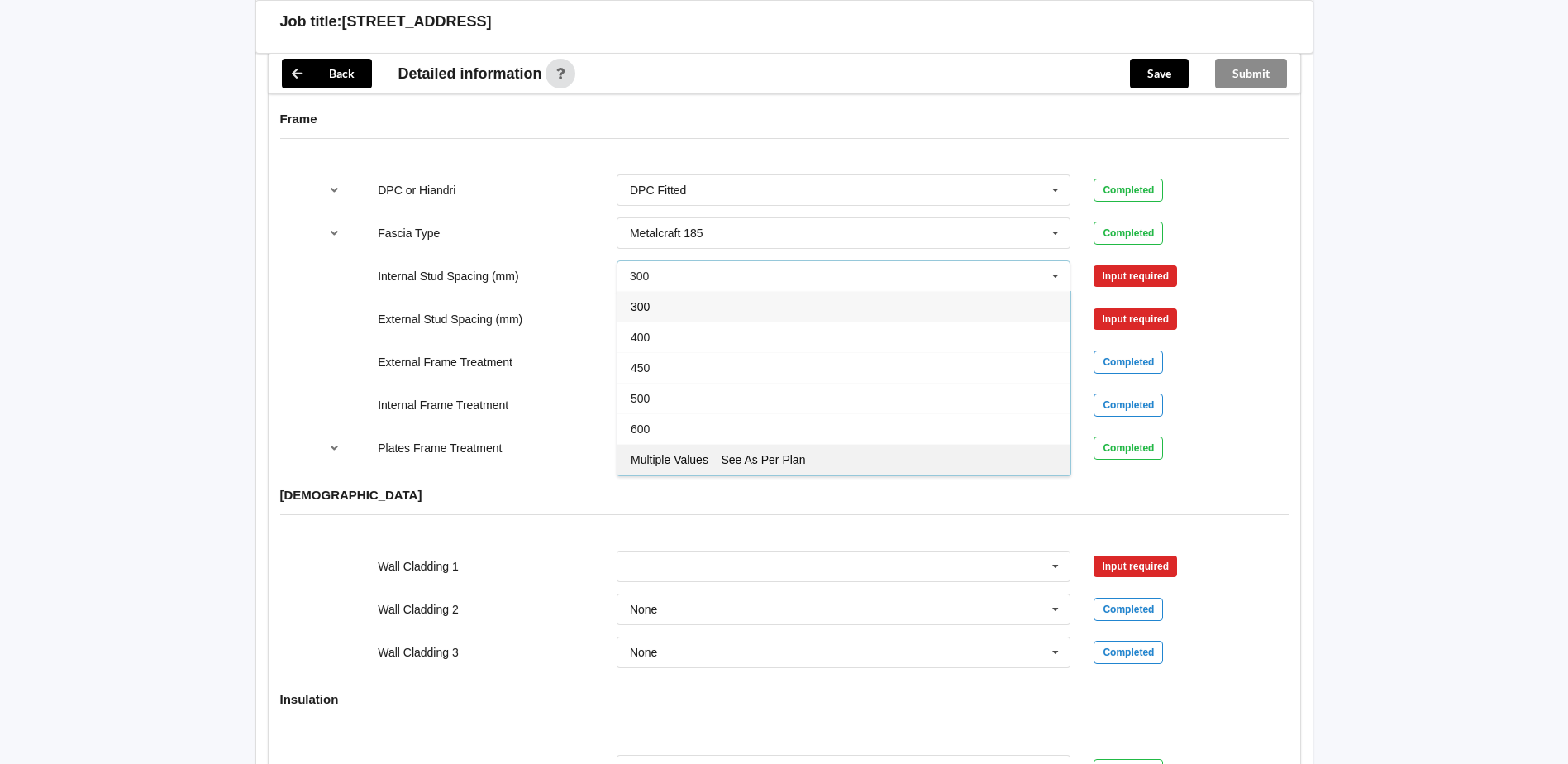
click at [809, 474] on div "Multiple Values – See As Per Plan" at bounding box center [844, 459] width 453 height 30
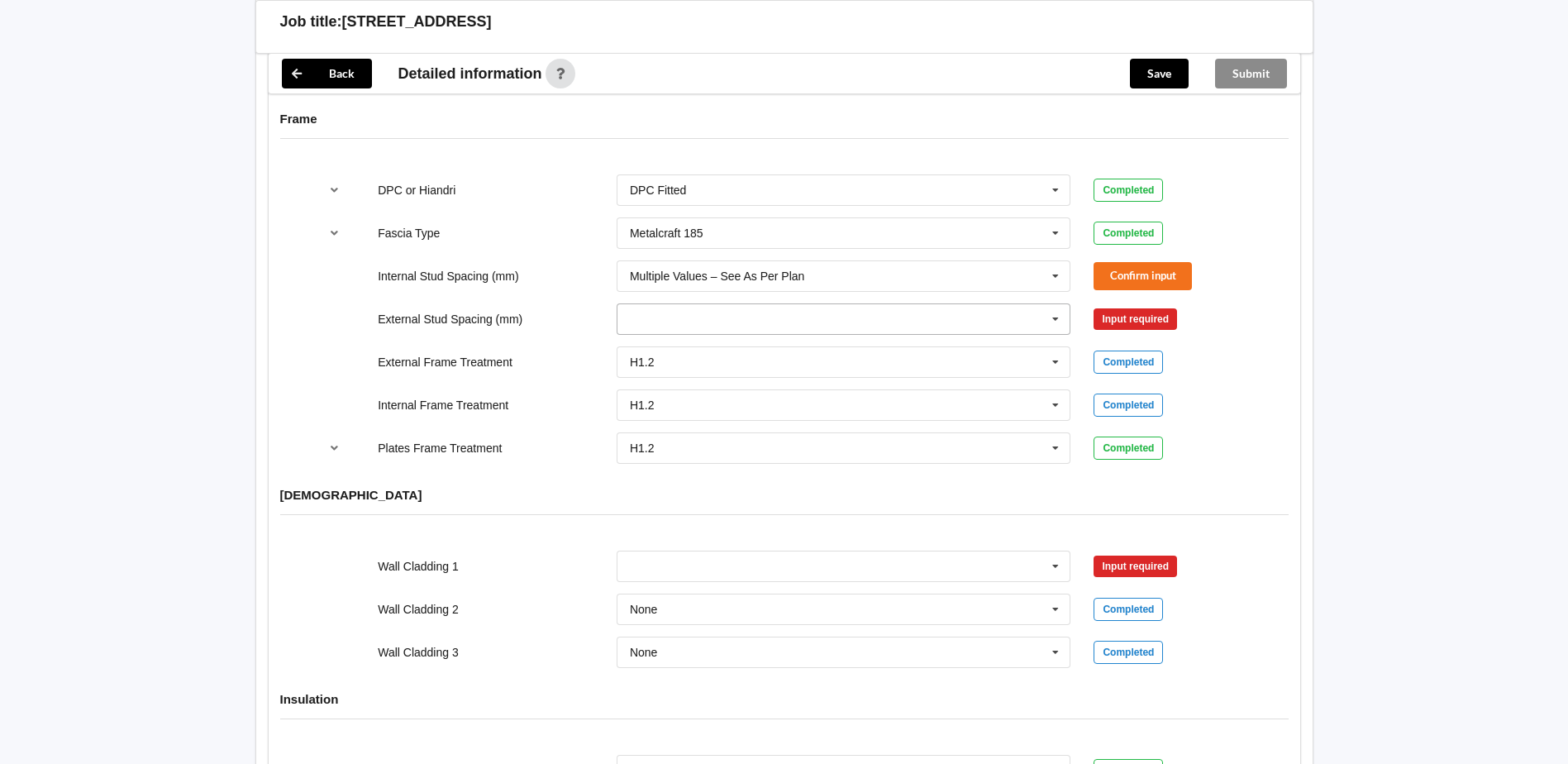
click at [1055, 334] on icon at bounding box center [1055, 319] width 25 height 30
click at [828, 457] on div "Multiple Values – See As Per Plan" at bounding box center [844, 442] width 453 height 30
click at [1165, 290] on button "Confirm input" at bounding box center [1143, 276] width 98 height 28
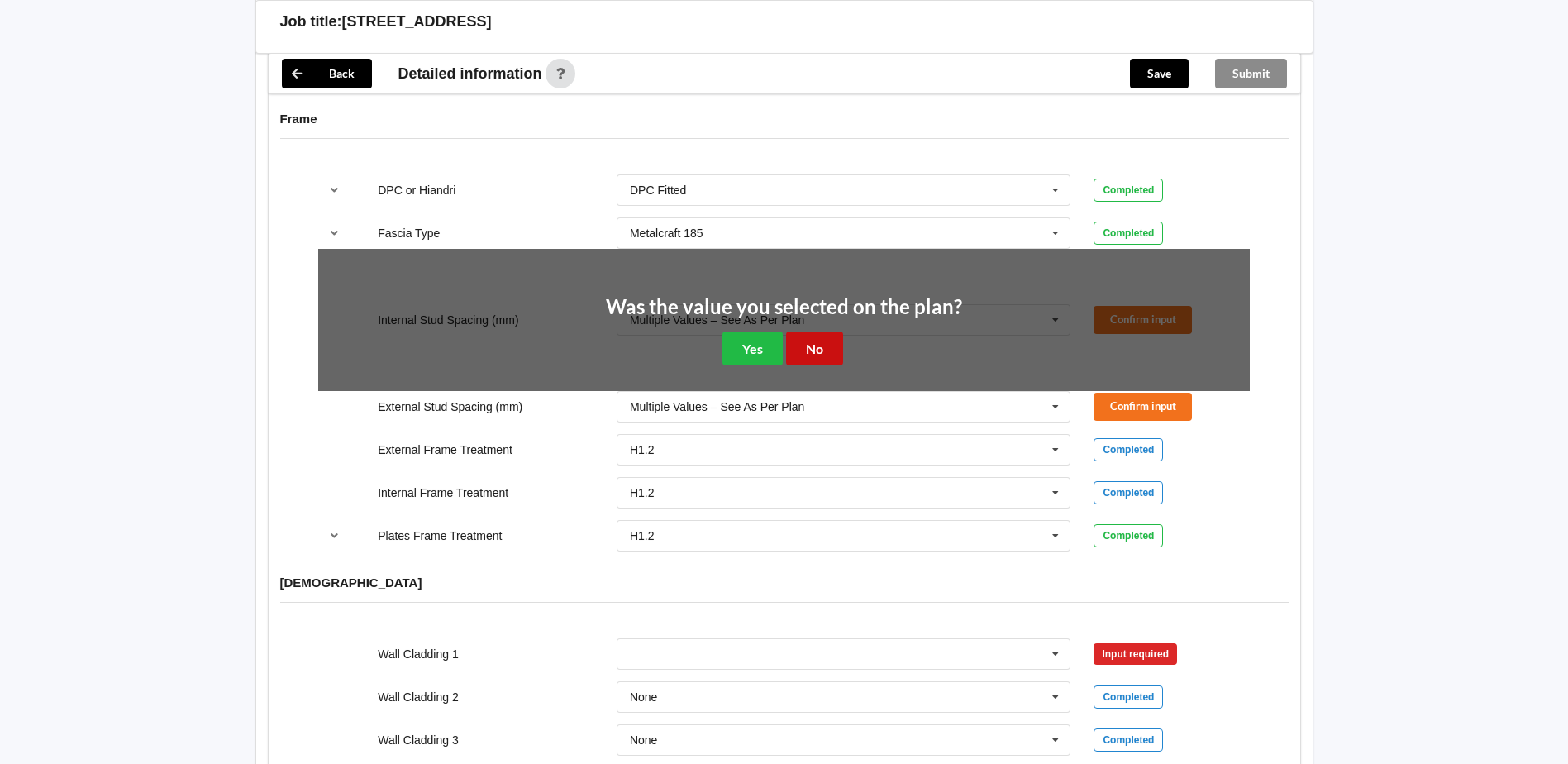
click at [804, 366] on button "No" at bounding box center [815, 348] width 57 height 34
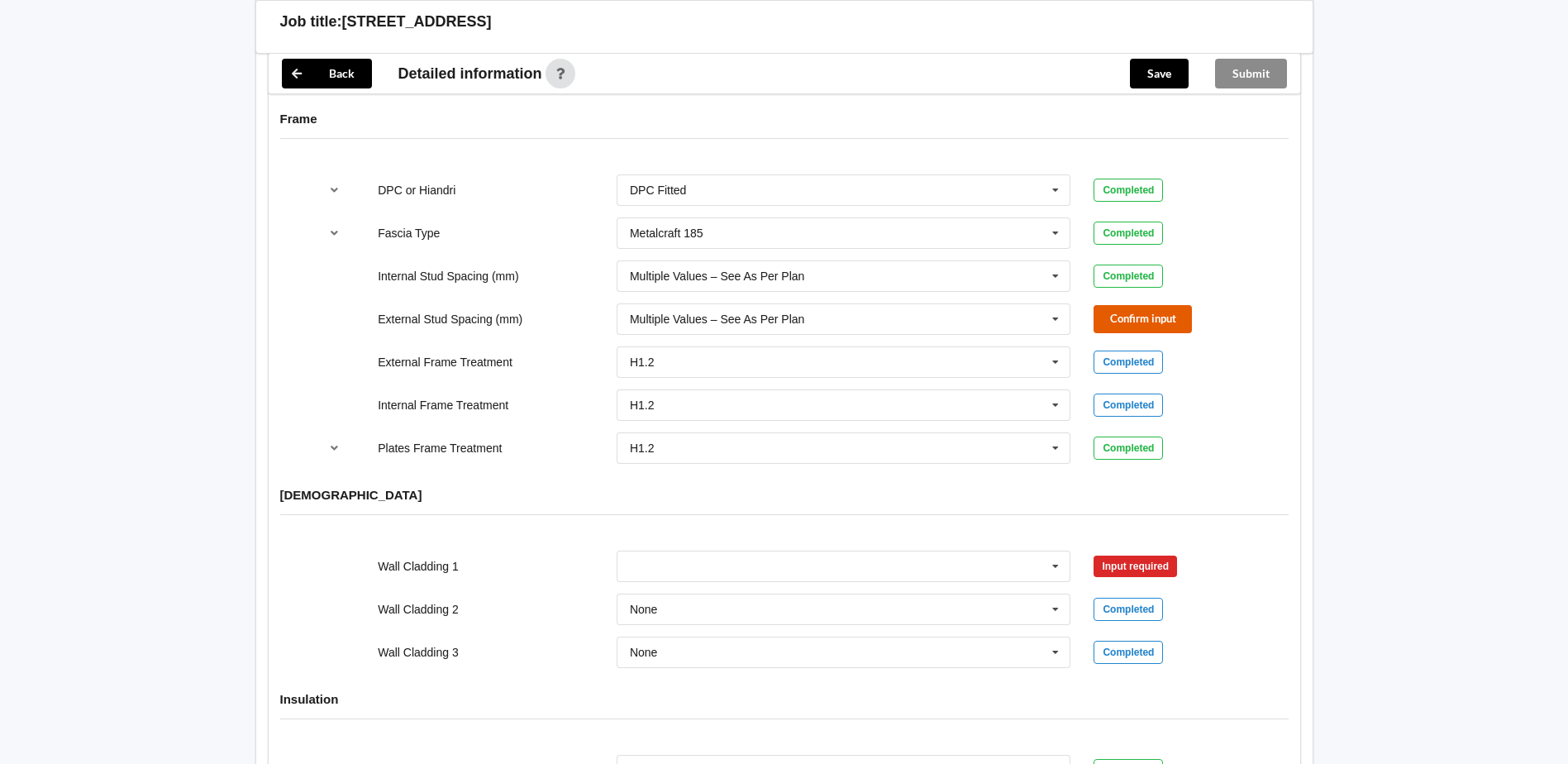
click at [1114, 333] on button "Confirm input" at bounding box center [1143, 319] width 98 height 28
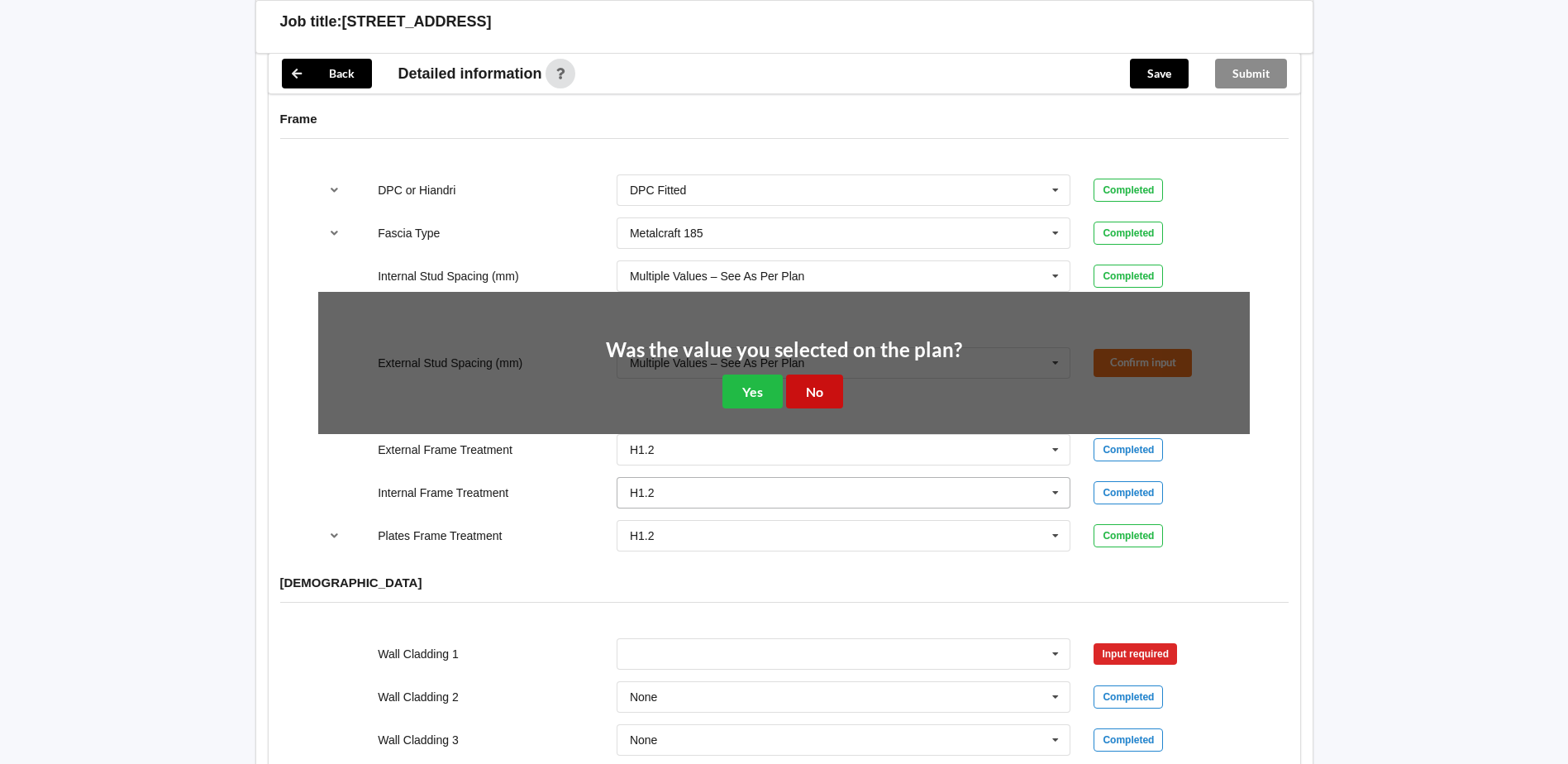
click at [809, 409] on button "No" at bounding box center [815, 391] width 57 height 34
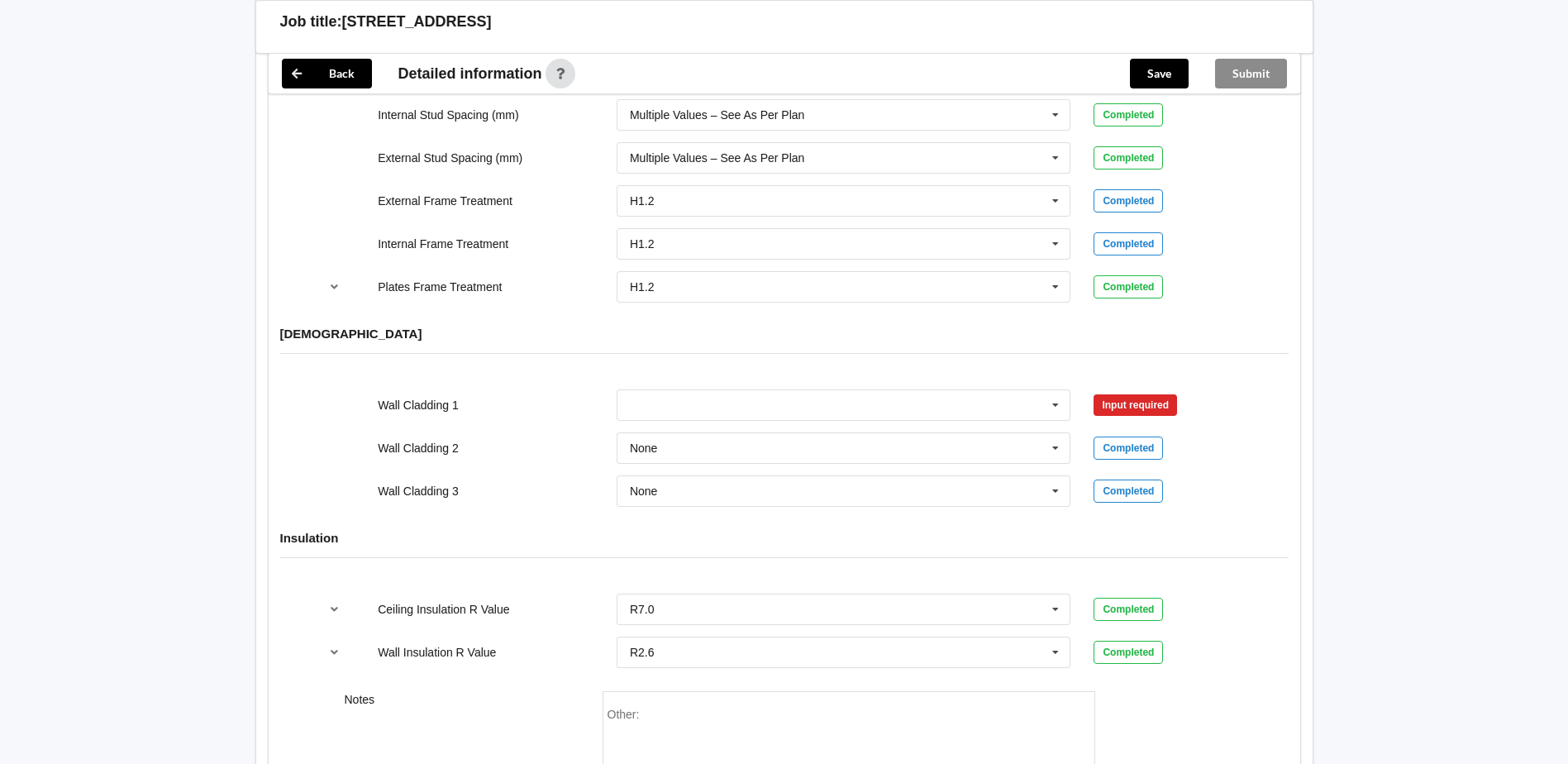
scroll to position [1819, 0]
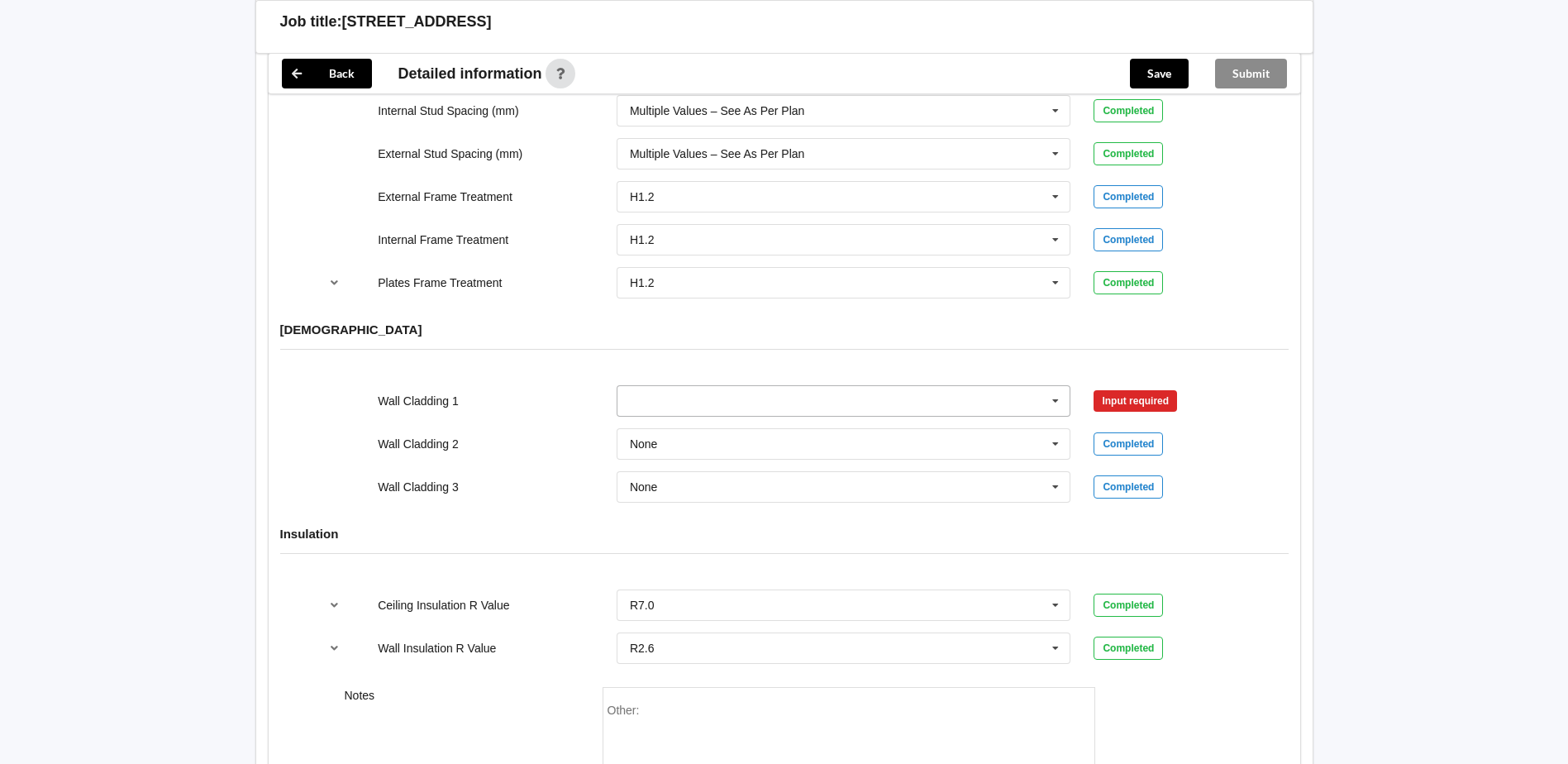
click at [675, 416] on input "text" at bounding box center [845, 401] width 453 height 29
type input "plaster"
click at [1148, 414] on button "Confirm input" at bounding box center [1143, 401] width 98 height 28
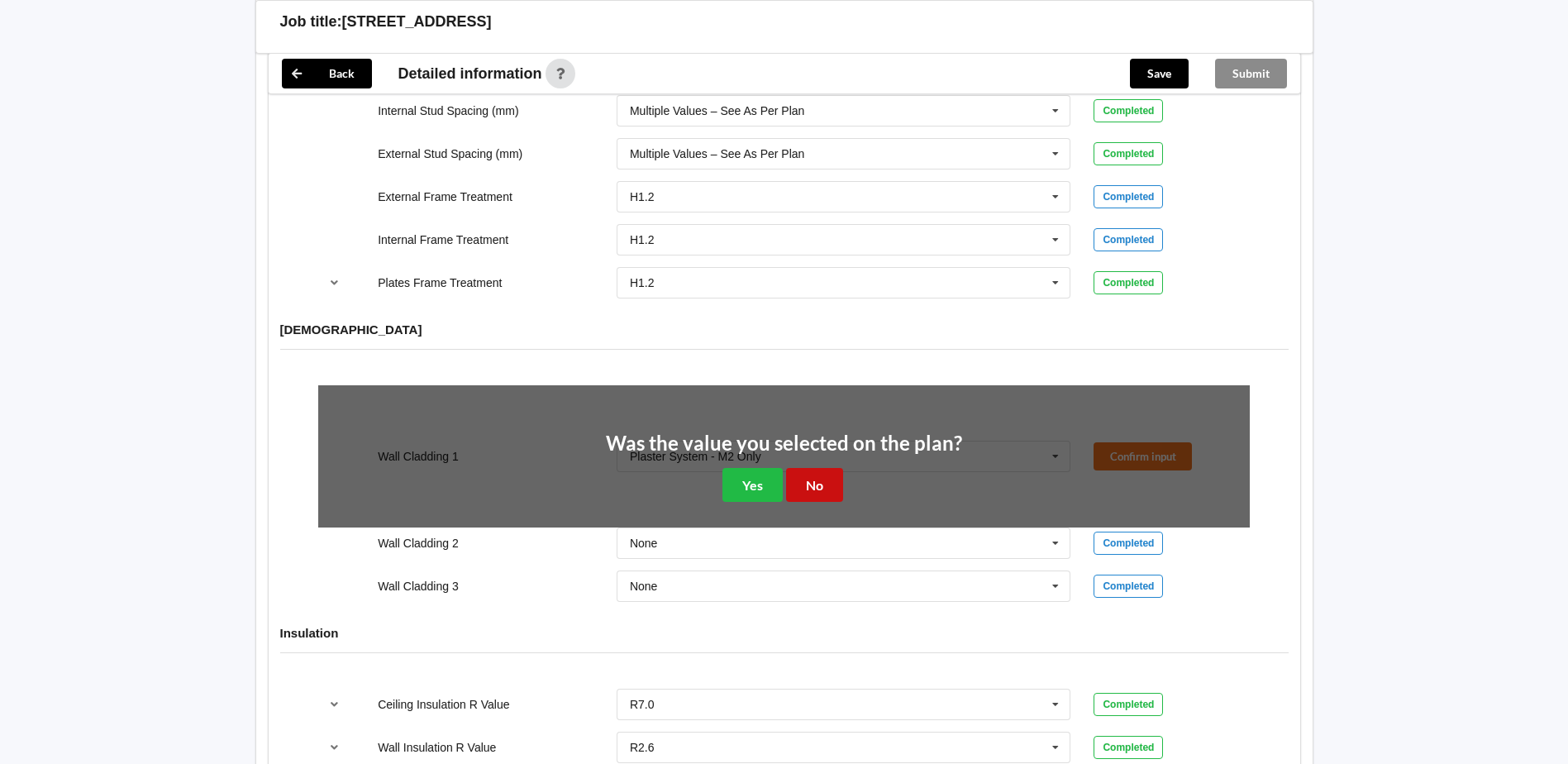
click at [816, 502] on button "No" at bounding box center [815, 484] width 57 height 34
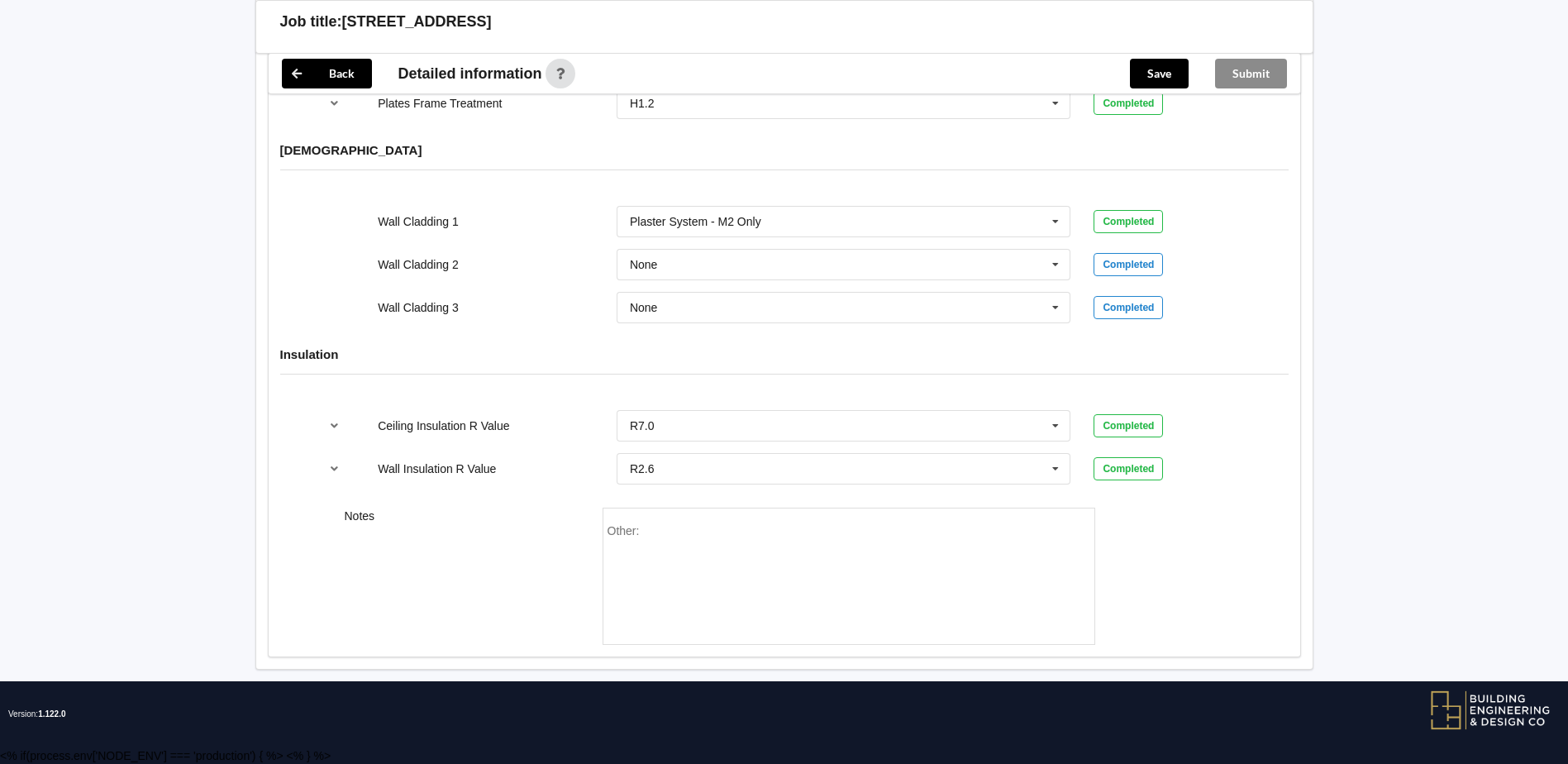
scroll to position [2047, 0]
click at [1165, 74] on button "Save" at bounding box center [1159, 73] width 59 height 29
click at [1259, 69] on button "Submit" at bounding box center [1250, 73] width 72 height 29
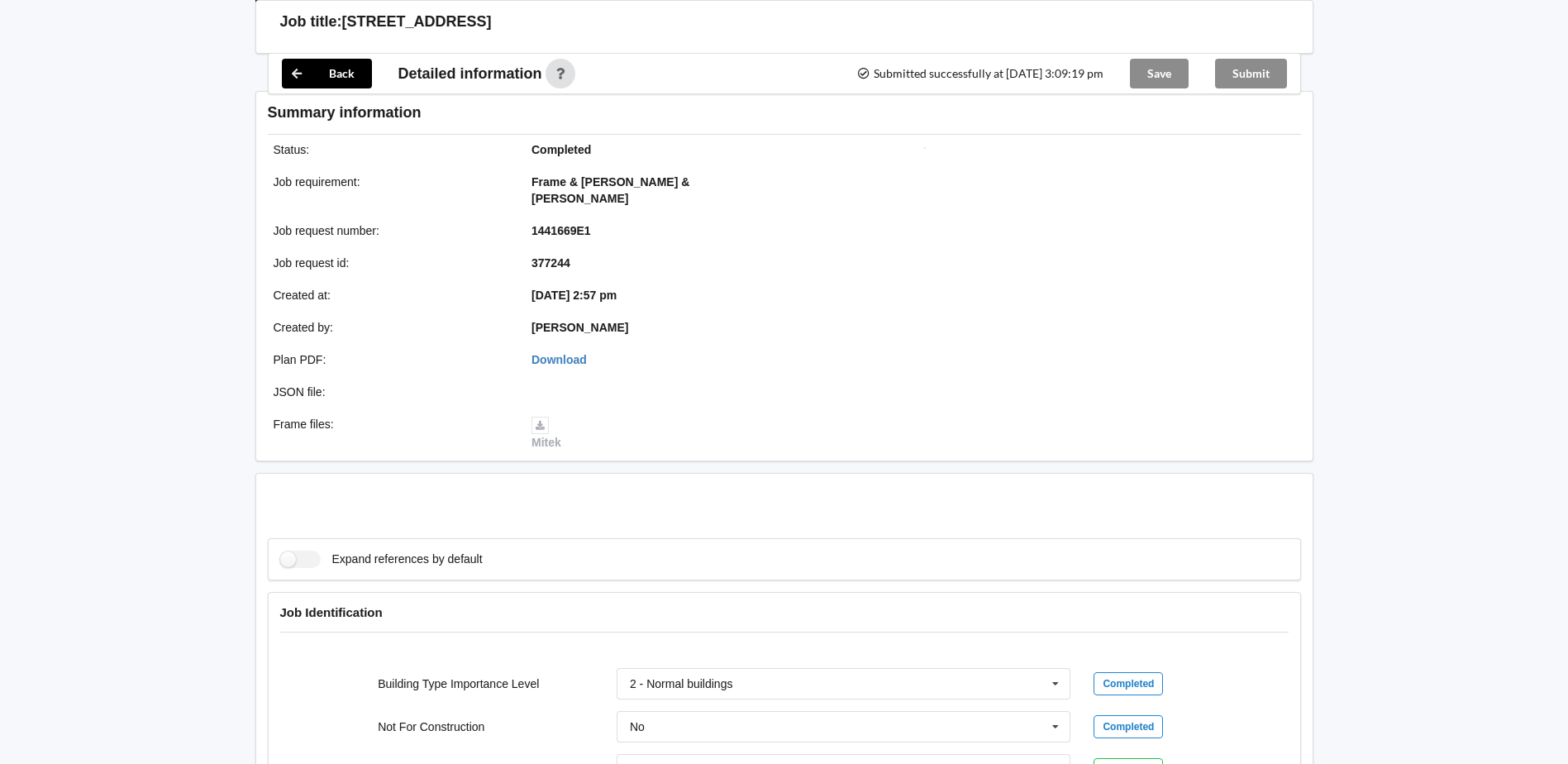
scroll to position [1971, 0]
